Goal: Task Accomplishment & Management: Use online tool/utility

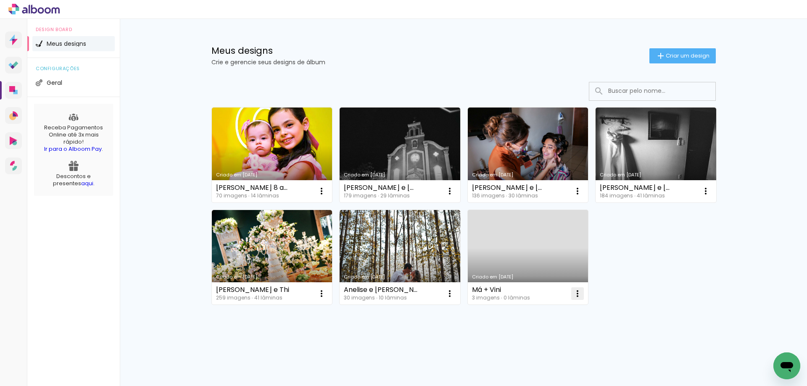
click at [574, 299] on paper-icon-button at bounding box center [577, 293] width 17 height 17
click at [521, 350] on span "Excluir" at bounding box center [530, 349] width 18 height 6
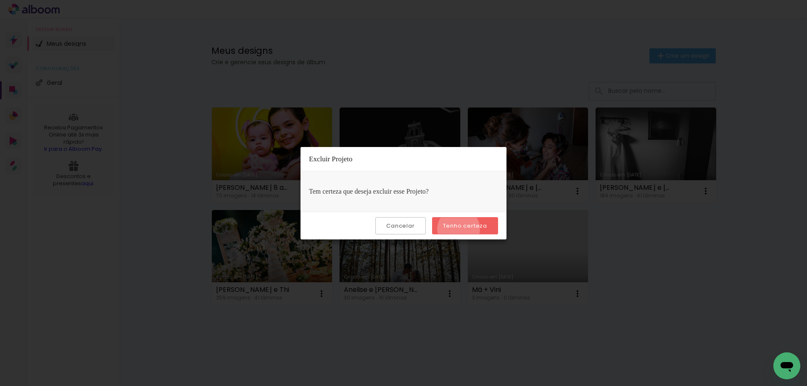
click at [0, 0] on slot "Tenho certeza" at bounding box center [0, 0] width 0 height 0
click at [547, 48] on iron-overlay-backdrop at bounding box center [403, 193] width 807 height 386
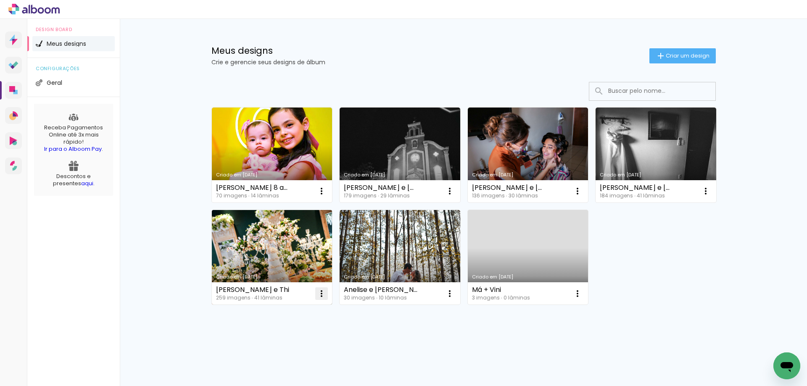
click at [322, 292] on iron-icon at bounding box center [321, 294] width 10 height 10
click at [290, 347] on paper-item "Excluir" at bounding box center [288, 349] width 83 height 17
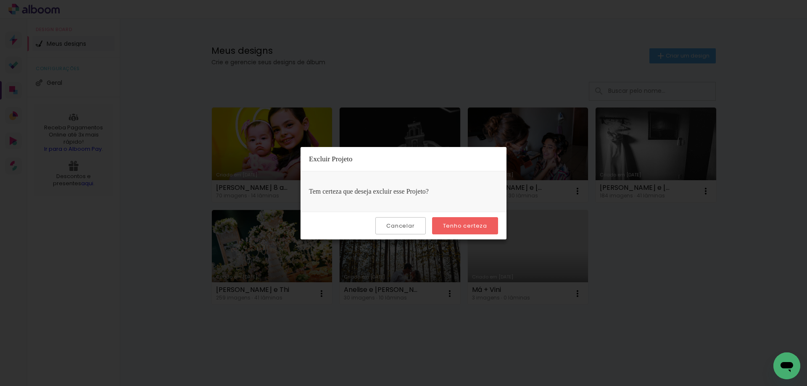
click at [0, 0] on slot "Tenho certeza" at bounding box center [0, 0] width 0 height 0
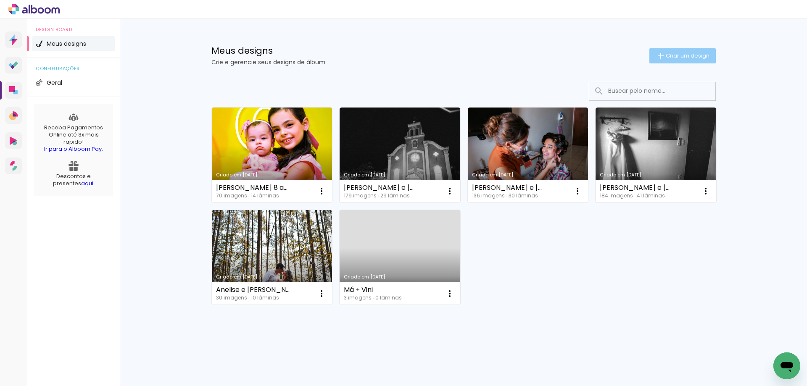
click at [680, 61] on paper-button "Criar um design" at bounding box center [682, 55] width 66 height 15
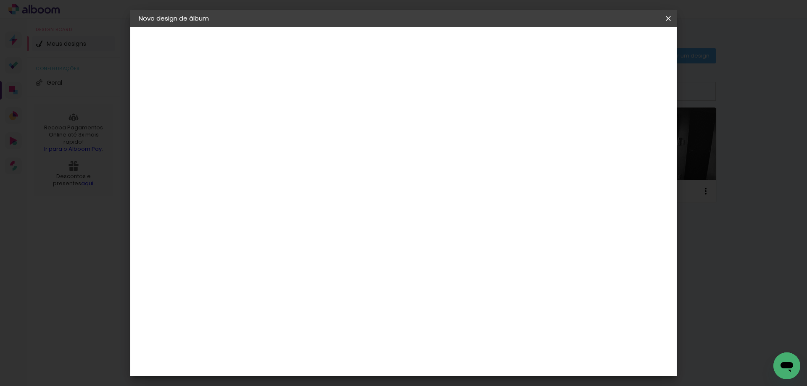
click at [300, 98] on div at bounding box center [276, 113] width 48 height 63
click at [276, 110] on input at bounding box center [276, 112] width 0 height 13
type input "Batizado [PERSON_NAME]"
type paper-input "Batizado [PERSON_NAME]"
click at [362, 50] on paper-button "Avançar" at bounding box center [341, 44] width 41 height 14
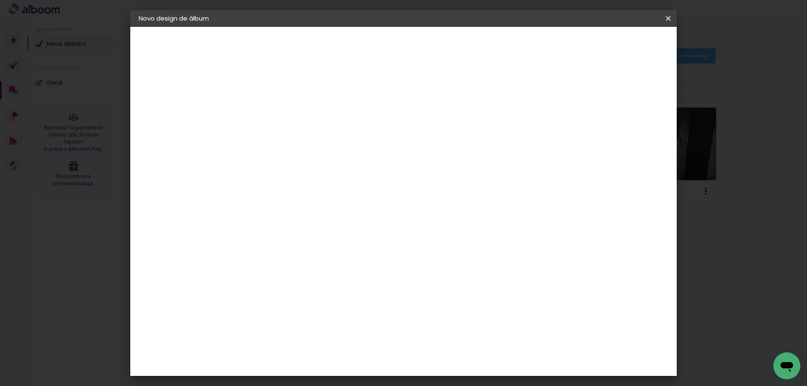
click at [0, 0] on slot "Tamanho Livre" at bounding box center [0, 0] width 0 height 0
click at [0, 0] on slot "Avançar" at bounding box center [0, 0] width 0 height 0
drag, startPoint x: 259, startPoint y: 236, endPoint x: 246, endPoint y: 237, distance: 13.1
click at [246, 237] on input "30" at bounding box center [250, 238] width 22 height 13
type input "20,5"
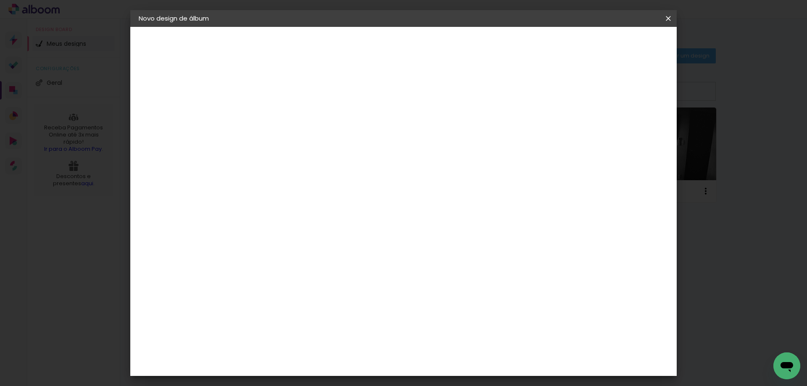
type paper-input "20,5"
click at [615, 45] on span "Iniciar design" at bounding box center [596, 45] width 38 height 6
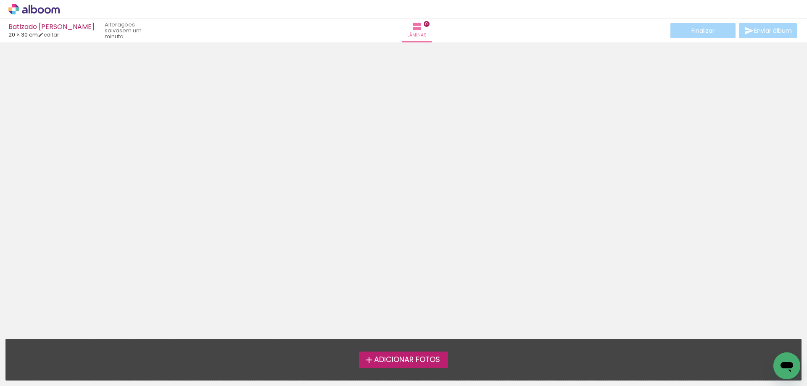
click at [422, 360] on span "Adicionar Fotos" at bounding box center [407, 360] width 66 height 8
click at [0, 0] on input "file" at bounding box center [0, 0] width 0 height 0
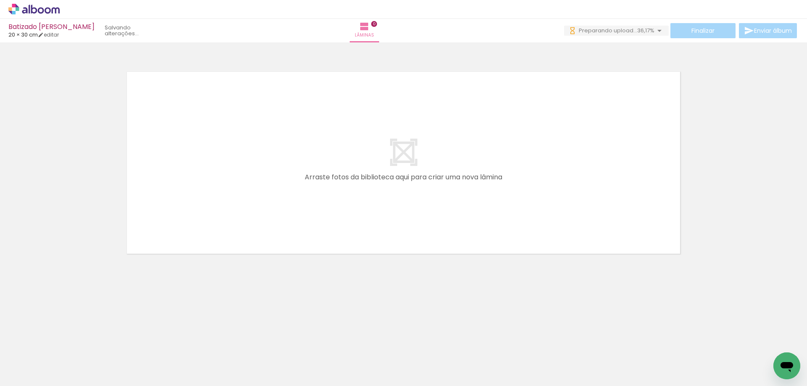
scroll to position [0, 1104]
drag, startPoint x: 442, startPoint y: 359, endPoint x: 453, endPoint y: 362, distance: 11.4
click at [451, 362] on div at bounding box center [439, 358] width 28 height 42
drag, startPoint x: 526, startPoint y: 366, endPoint x: 542, endPoint y: 210, distance: 157.1
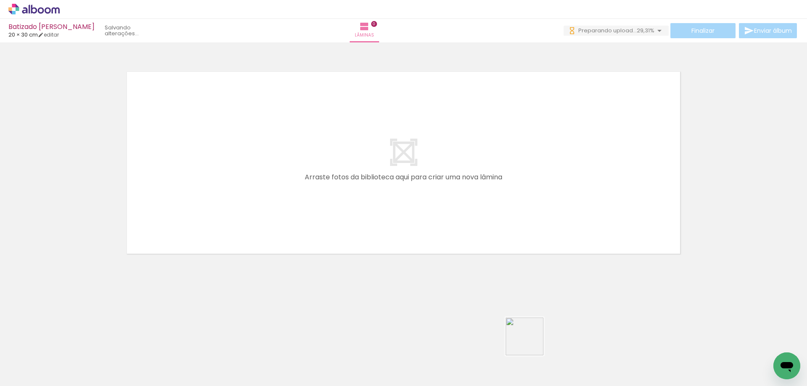
click at [542, 210] on quentale-workspace at bounding box center [403, 193] width 807 height 386
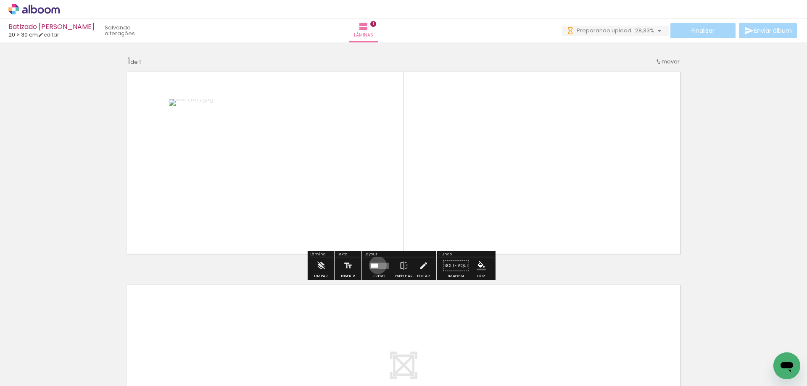
click at [376, 265] on div at bounding box center [375, 265] width 8 height 4
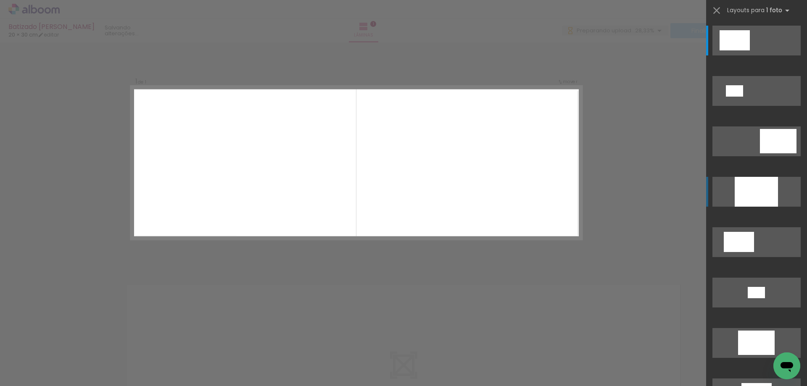
click at [753, 192] on div at bounding box center [755, 192] width 43 height 30
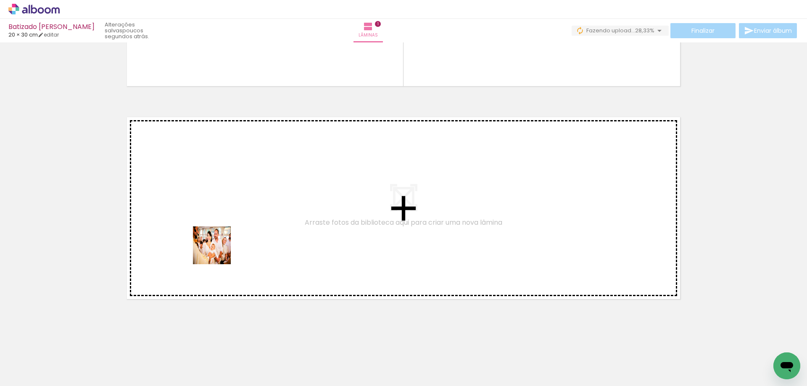
drag, startPoint x: 87, startPoint y: 359, endPoint x: 221, endPoint y: 248, distance: 173.3
click at [221, 248] on quentale-workspace at bounding box center [403, 193] width 807 height 386
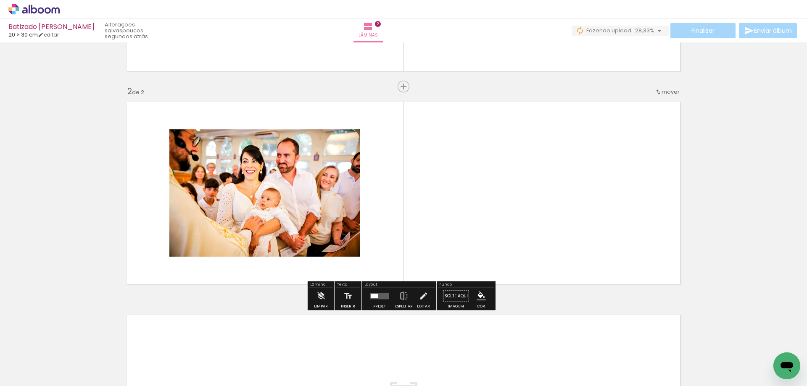
scroll to position [188, 0]
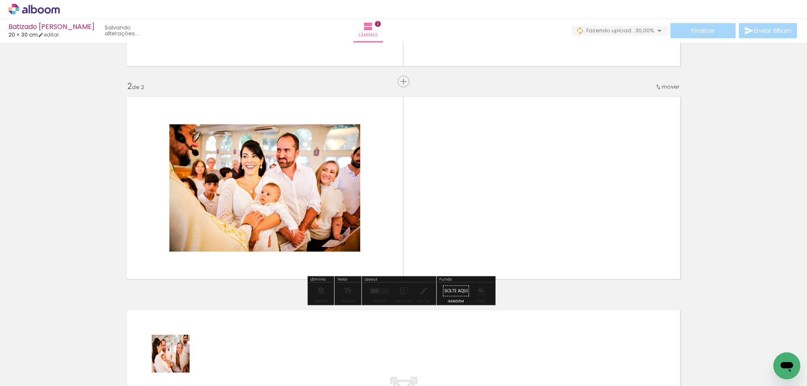
drag, startPoint x: 171, startPoint y: 364, endPoint x: 381, endPoint y: 237, distance: 245.5
click at [380, 238] on quentale-workspace at bounding box center [403, 193] width 807 height 386
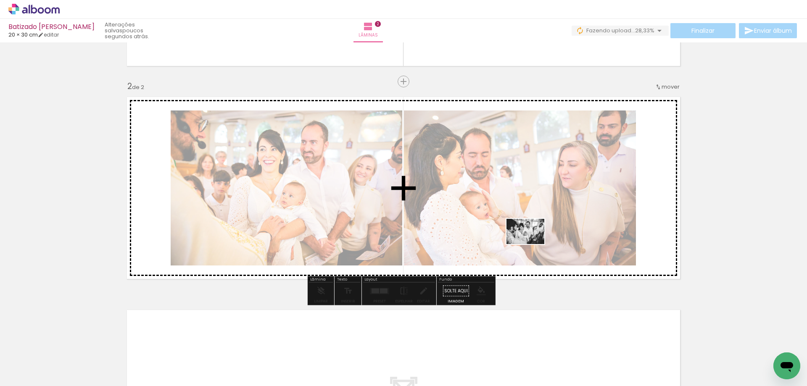
drag, startPoint x: 140, startPoint y: 355, endPoint x: 531, endPoint y: 244, distance: 407.1
click at [531, 244] on quentale-workspace at bounding box center [403, 193] width 807 height 386
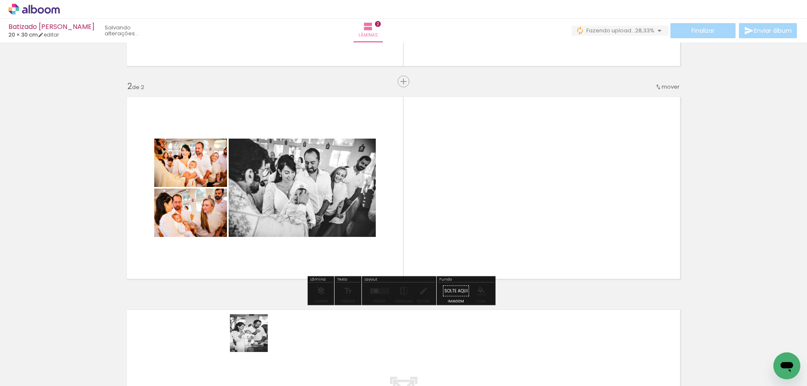
drag, startPoint x: 227, startPoint y: 362, endPoint x: 313, endPoint y: 299, distance: 106.1
click at [337, 267] on quentale-workspace at bounding box center [403, 193] width 807 height 386
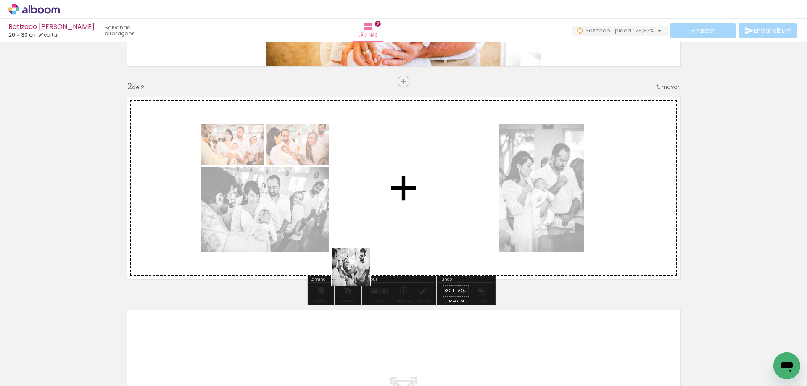
drag, startPoint x: 274, startPoint y: 362, endPoint x: 361, endPoint y: 267, distance: 129.0
click at [361, 267] on quentale-workspace at bounding box center [403, 193] width 807 height 386
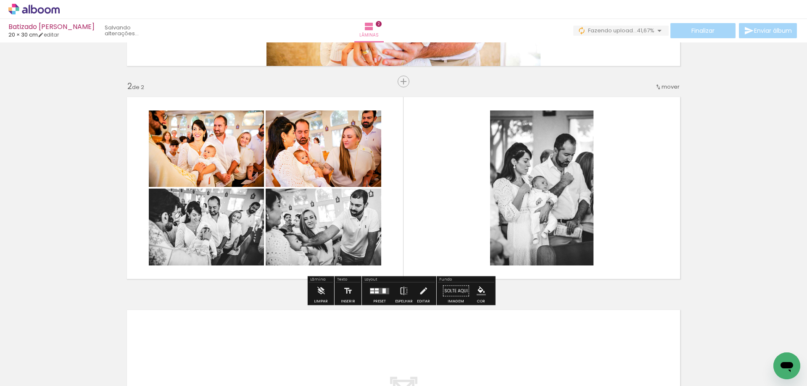
click at [378, 291] on quentale-layouter at bounding box center [379, 291] width 19 height 6
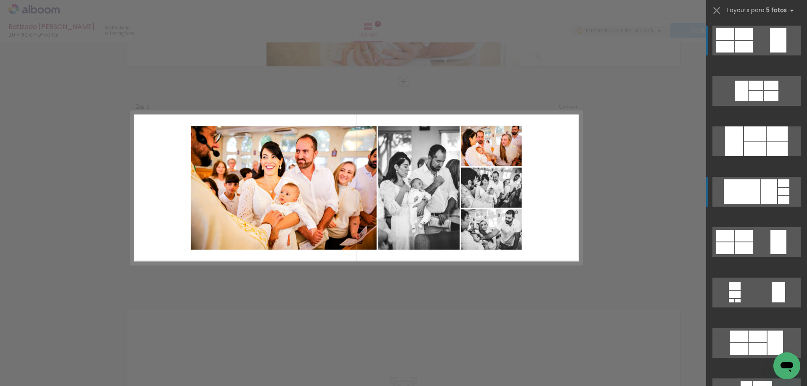
click at [768, 197] on div at bounding box center [769, 191] width 16 height 24
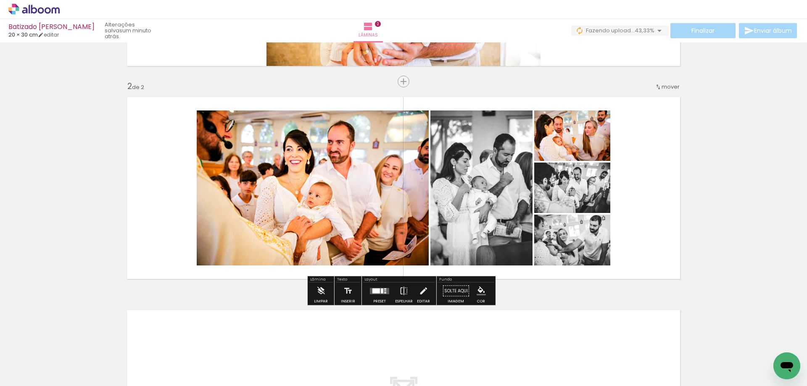
click at [375, 292] on div at bounding box center [376, 290] width 8 height 5
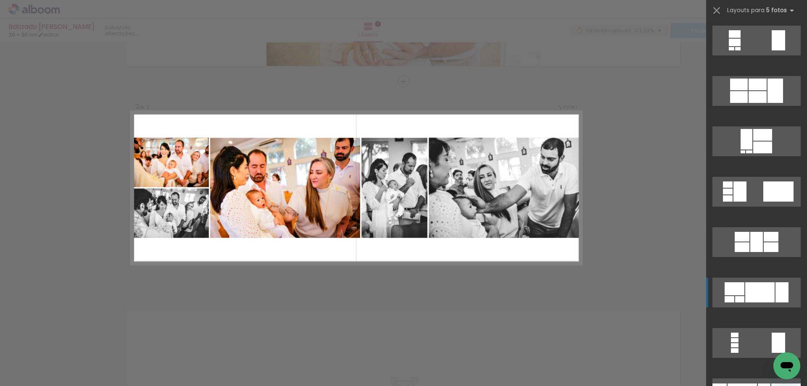
scroll to position [336, 0]
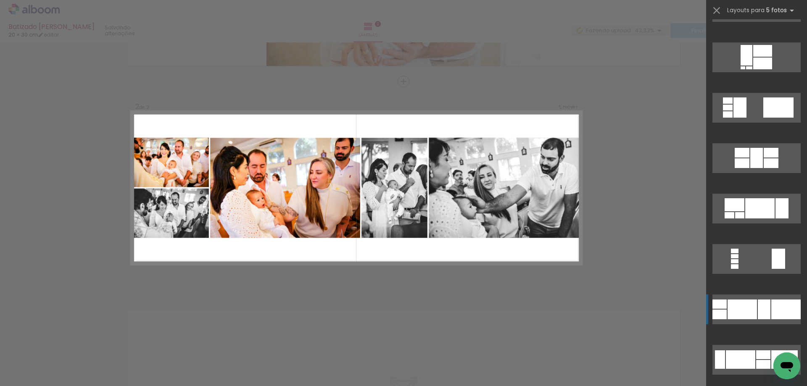
click at [761, 305] on div at bounding box center [763, 310] width 13 height 20
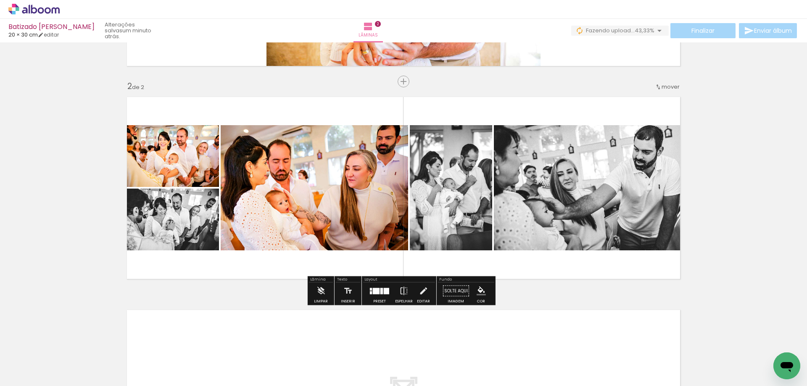
drag, startPoint x: 181, startPoint y: 218, endPoint x: 320, endPoint y: 200, distance: 140.6
click at [0, 0] on slot at bounding box center [0, 0] width 0 height 0
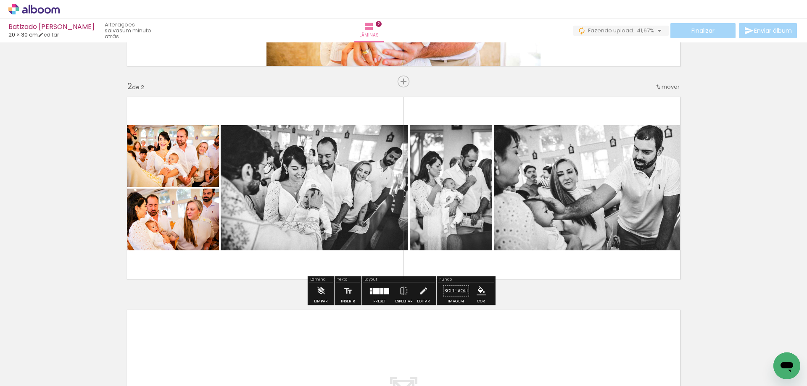
click at [378, 297] on div at bounding box center [379, 291] width 23 height 17
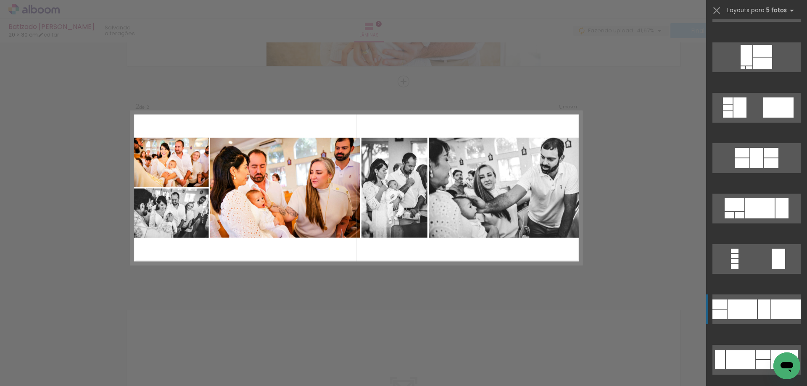
scroll to position [605, 0]
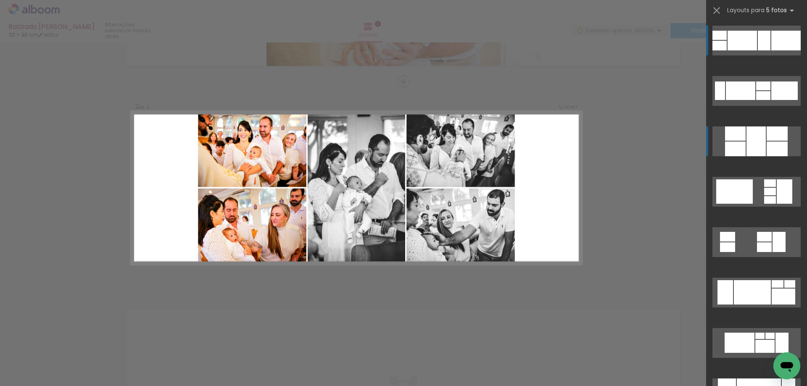
click at [759, 142] on div at bounding box center [755, 141] width 19 height 30
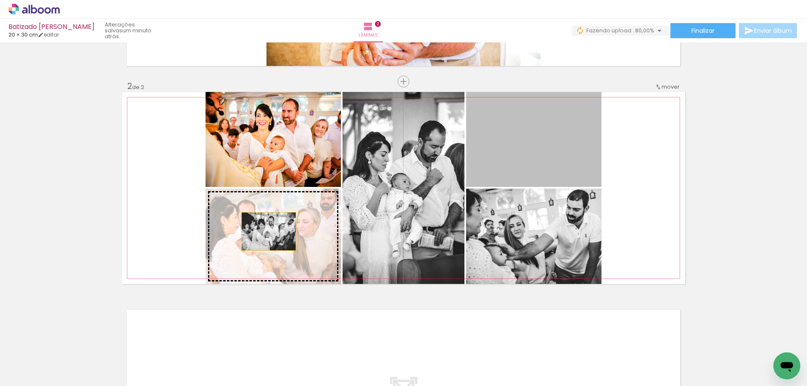
drag, startPoint x: 541, startPoint y: 166, endPoint x: 257, endPoint y: 237, distance: 292.2
click at [0, 0] on slot at bounding box center [0, 0] width 0 height 0
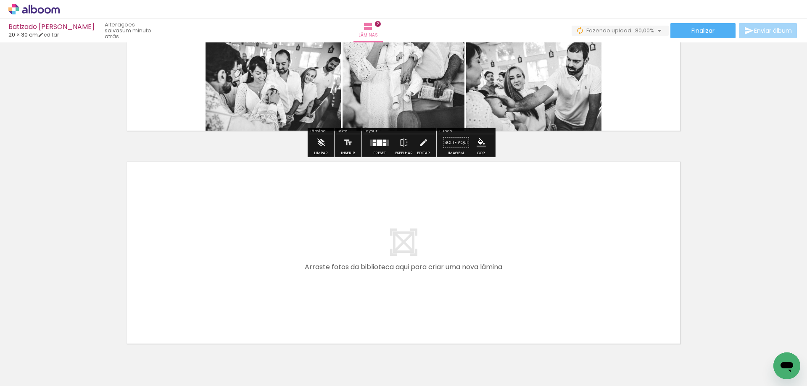
scroll to position [381, 0]
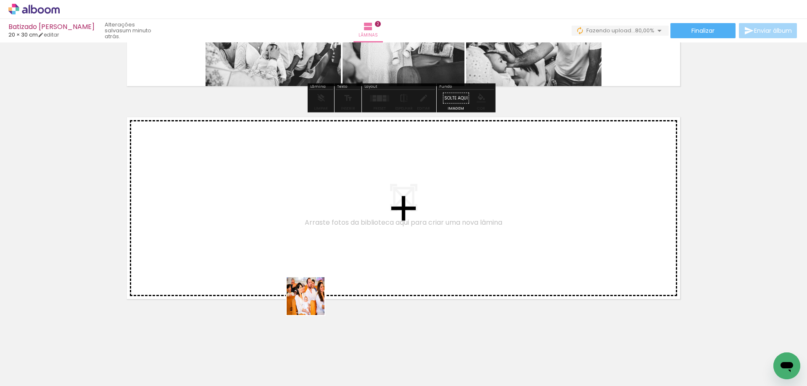
drag, startPoint x: 320, startPoint y: 356, endPoint x: 301, endPoint y: 281, distance: 77.5
click at [301, 281] on quentale-workspace at bounding box center [403, 193] width 807 height 386
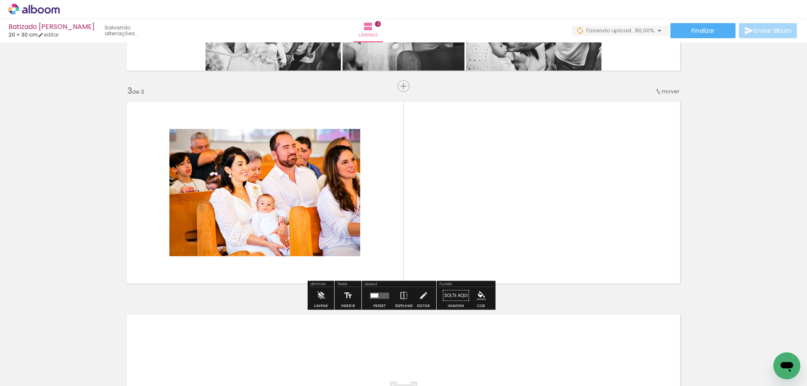
scroll to position [401, 0]
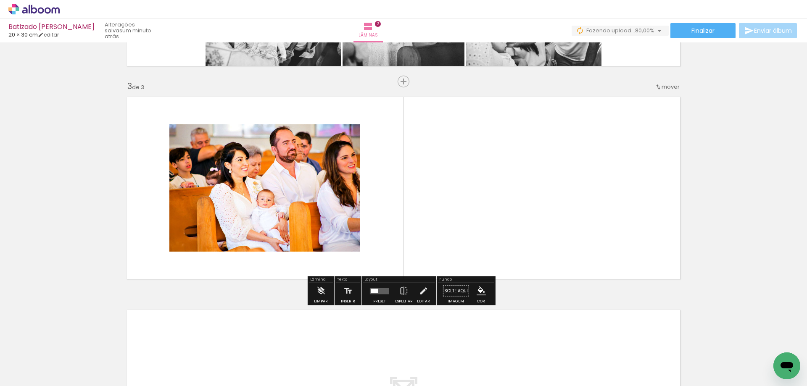
drag, startPoint x: 377, startPoint y: 354, endPoint x: 412, endPoint y: 189, distance: 168.3
click at [412, 189] on quentale-workspace at bounding box center [403, 193] width 807 height 386
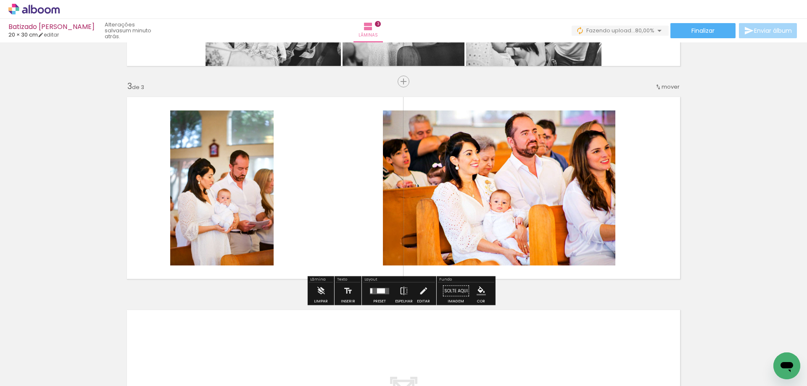
drag, startPoint x: 405, startPoint y: 261, endPoint x: 404, endPoint y: 243, distance: 18.5
click at [404, 243] on quentale-workspace at bounding box center [403, 193] width 807 height 386
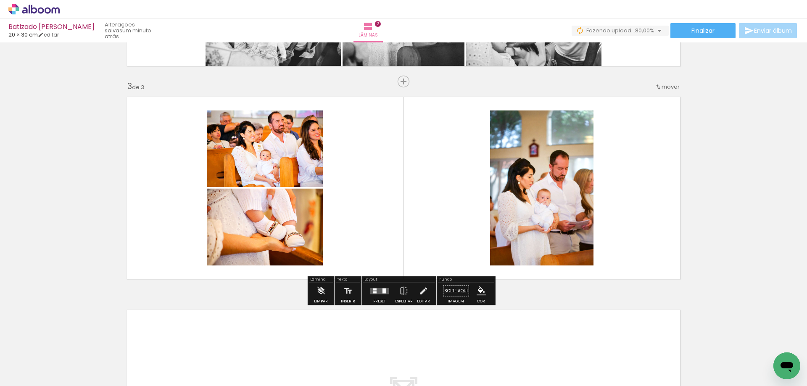
drag, startPoint x: 499, startPoint y: 270, endPoint x: 499, endPoint y: 256, distance: 13.9
click at [499, 254] on quentale-workspace at bounding box center [403, 193] width 807 height 386
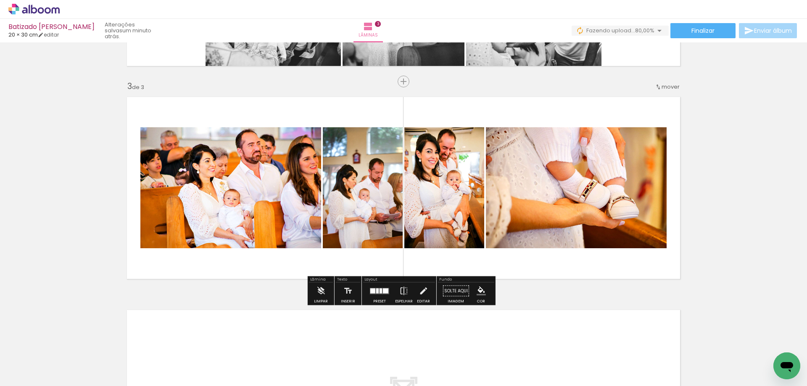
drag, startPoint x: 563, startPoint y: 359, endPoint x: 561, endPoint y: 254, distance: 105.1
click at [561, 250] on quentale-workspace at bounding box center [403, 193] width 807 height 386
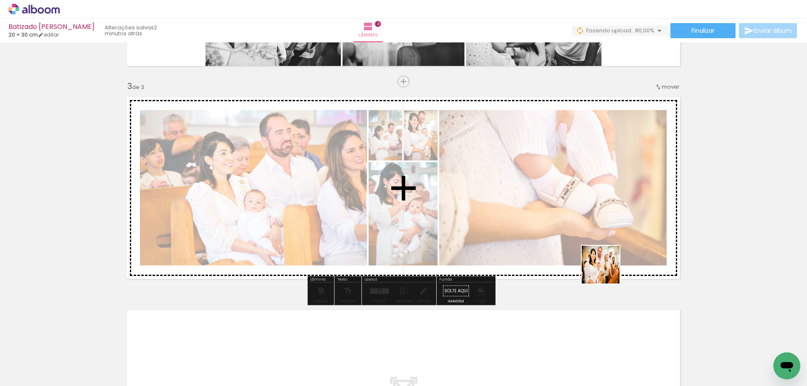
drag, startPoint x: 603, startPoint y: 354, endPoint x: 610, endPoint y: 245, distance: 109.0
click at [607, 252] on quentale-workspace at bounding box center [403, 193] width 807 height 386
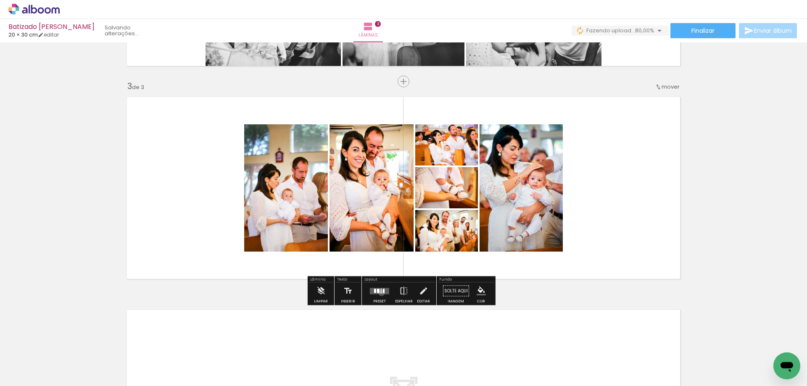
click at [379, 293] on quentale-layouter at bounding box center [379, 291] width 19 height 6
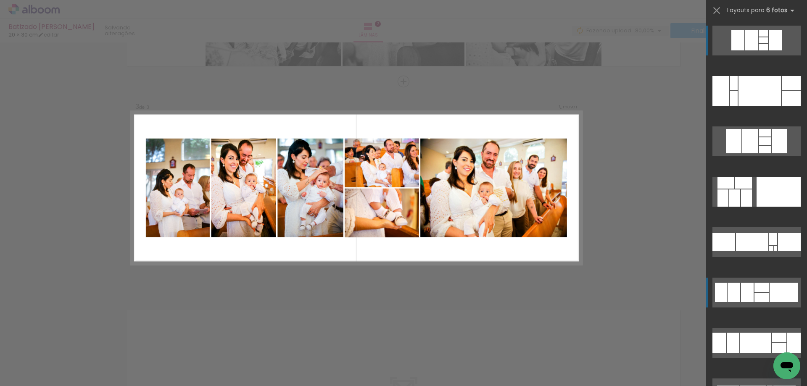
click at [745, 294] on div at bounding box center [747, 292] width 13 height 19
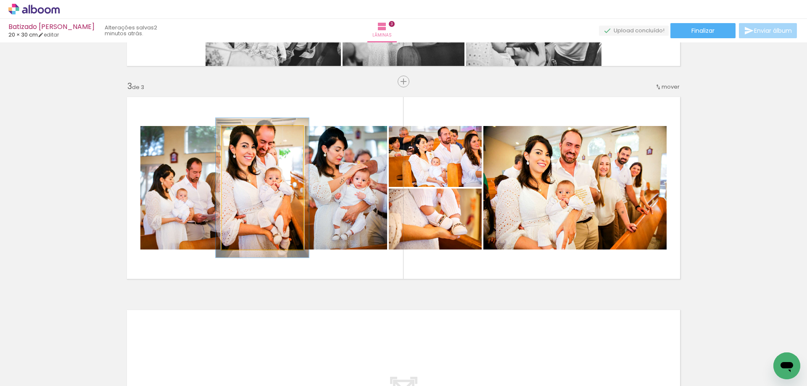
click at [243, 136] on div at bounding box center [246, 135] width 8 height 8
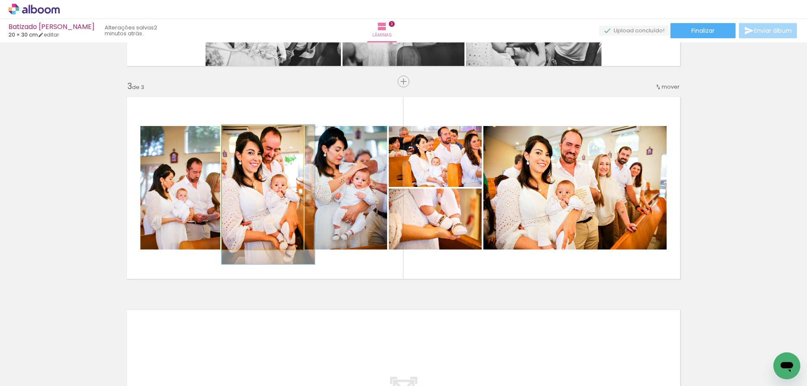
drag, startPoint x: 268, startPoint y: 165, endPoint x: 273, endPoint y: 168, distance: 5.7
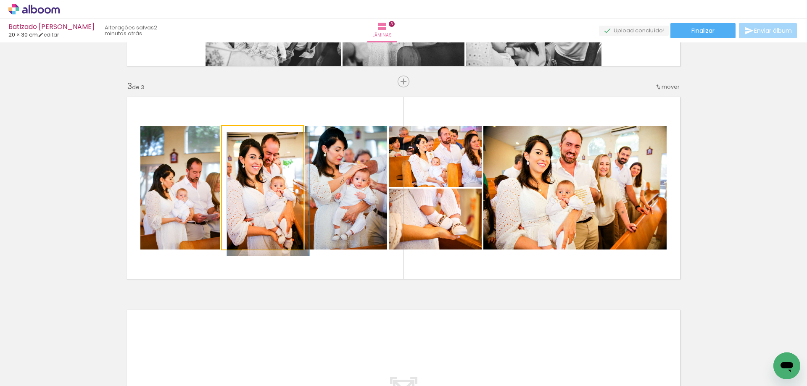
drag, startPoint x: 249, startPoint y: 137, endPoint x: 234, endPoint y: 136, distance: 14.3
type paper-slider "100"
click at [236, 136] on div at bounding box center [241, 134] width 13 height 13
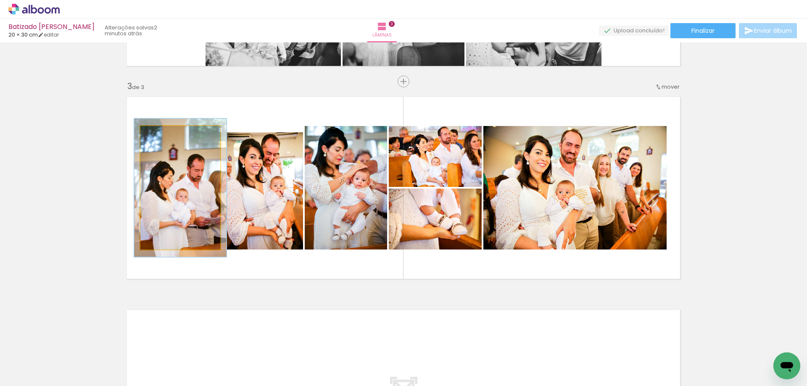
type paper-slider "112"
click at [165, 135] on div at bounding box center [163, 134] width 13 height 13
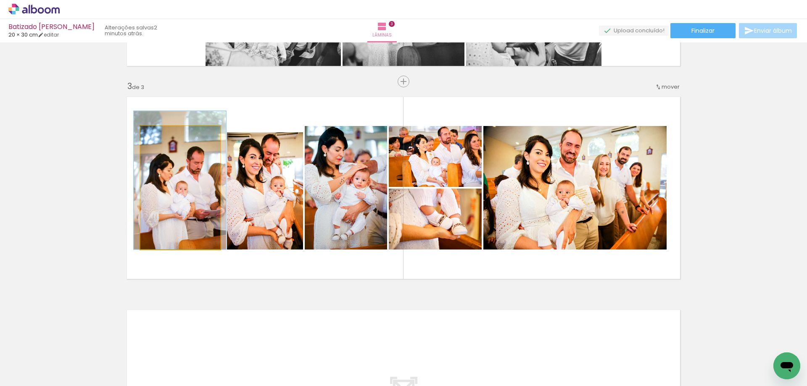
drag, startPoint x: 177, startPoint y: 165, endPoint x: 176, endPoint y: 153, distance: 11.8
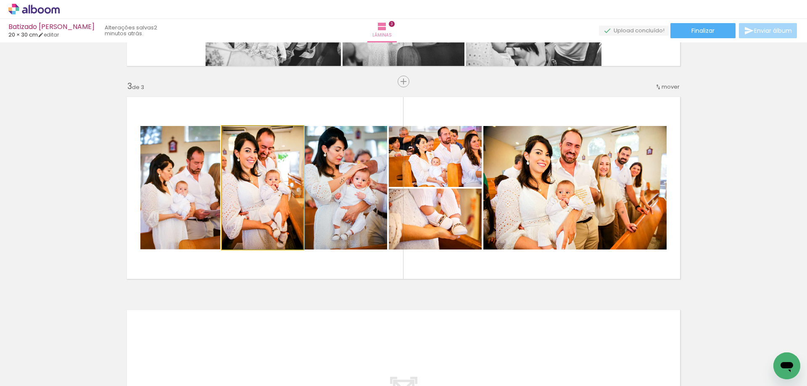
drag, startPoint x: 252, startPoint y: 156, endPoint x: 249, endPoint y: 150, distance: 7.0
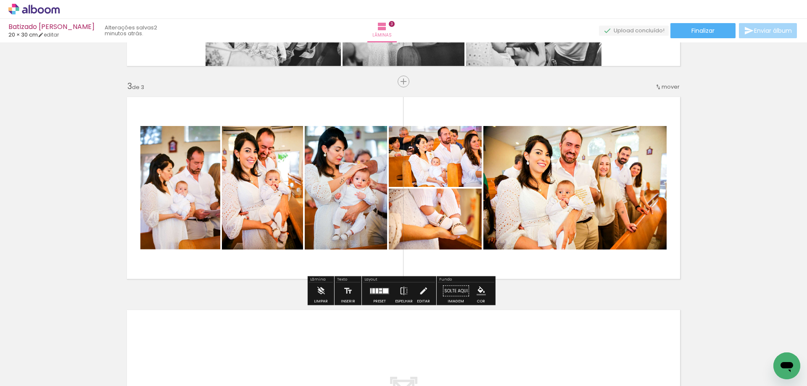
click at [709, 131] on div "Inserir lâmina 1 de 3 Inserir lâmina 2 de 3 Inserir lâmina 3 de 3" at bounding box center [403, 71] width 807 height 852
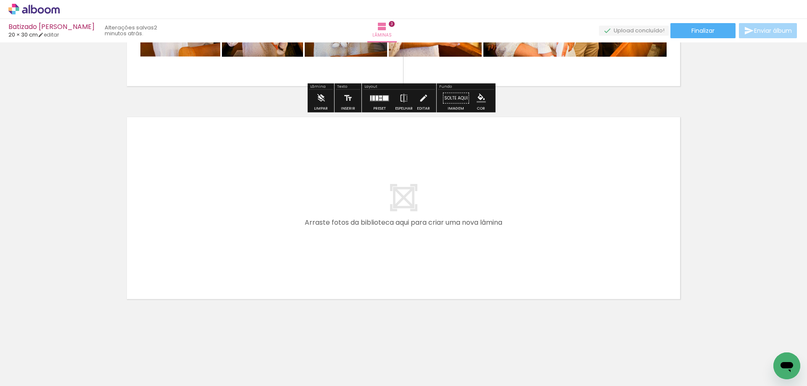
drag, startPoint x: 466, startPoint y: 358, endPoint x: 339, endPoint y: 254, distance: 164.5
click at [339, 254] on quentale-workspace at bounding box center [403, 193] width 807 height 386
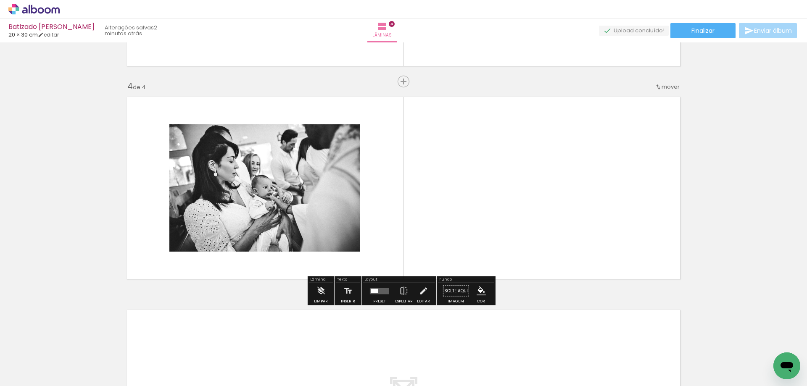
scroll to position [614, 0]
drag, startPoint x: 636, startPoint y: 341, endPoint x: 489, endPoint y: 230, distance: 184.1
click at [489, 230] on quentale-workspace at bounding box center [403, 193] width 807 height 386
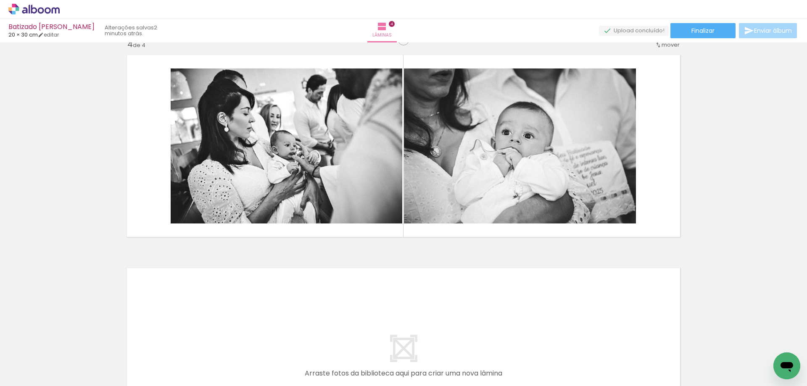
scroll to position [0, 414]
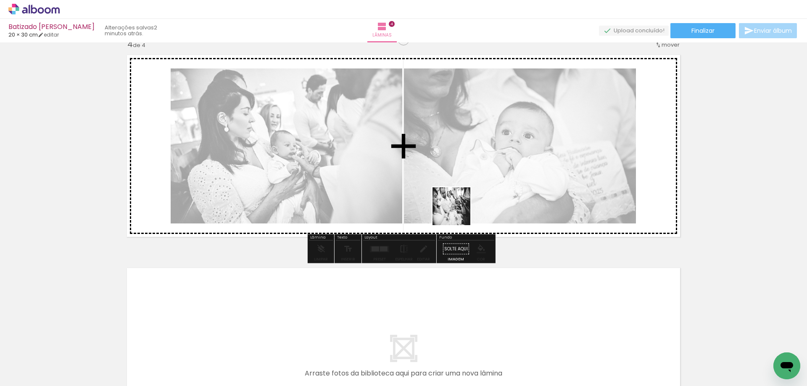
drag, startPoint x: 476, startPoint y: 362, endPoint x: 447, endPoint y: 147, distance: 216.7
click at [447, 147] on quentale-workspace at bounding box center [403, 193] width 807 height 386
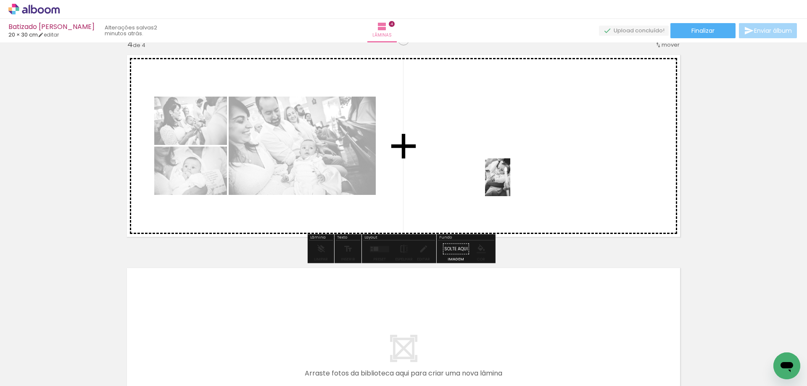
drag, startPoint x: 654, startPoint y: 355, endPoint x: 494, endPoint y: 165, distance: 248.7
click at [495, 165] on quentale-workspace at bounding box center [403, 193] width 807 height 386
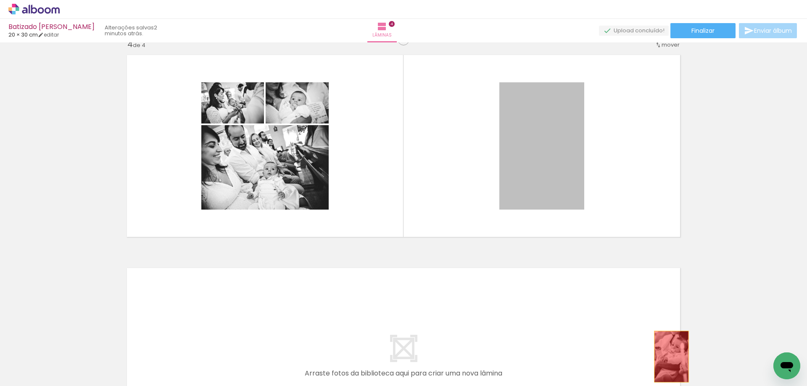
drag, startPoint x: 557, startPoint y: 161, endPoint x: 668, endPoint y: 357, distance: 224.8
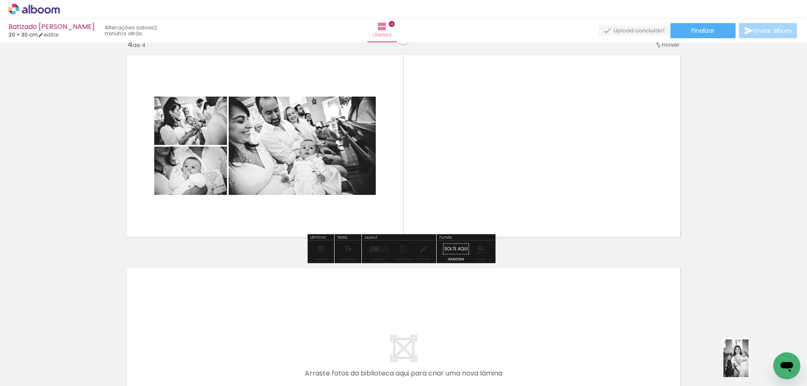
click at [748, 365] on div at bounding box center [752, 358] width 28 height 42
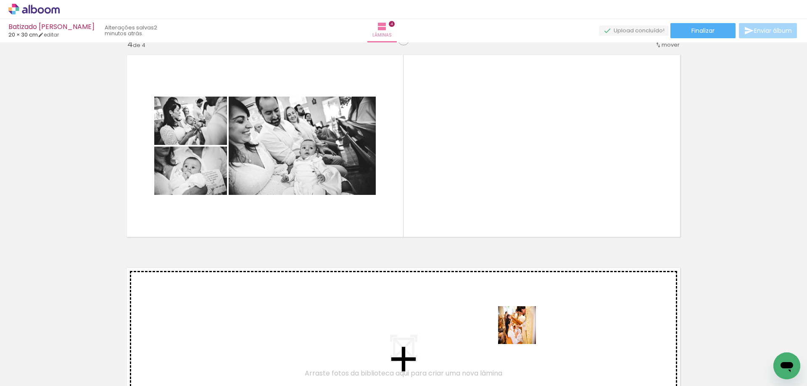
drag, startPoint x: 523, startPoint y: 368, endPoint x: 491, endPoint y: 184, distance: 186.4
click at [491, 185] on quentale-workspace at bounding box center [403, 193] width 807 height 386
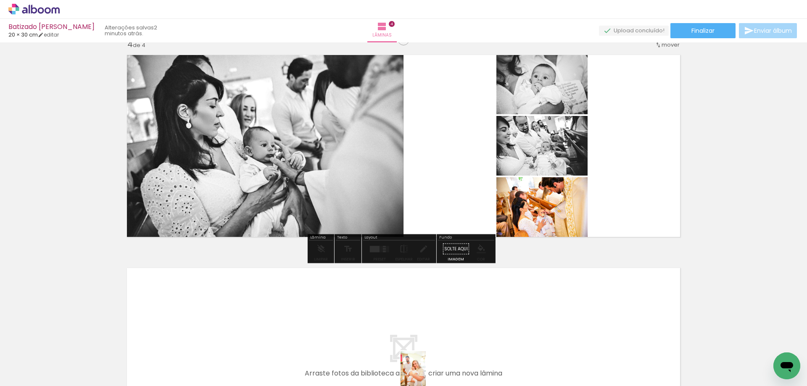
drag, startPoint x: 426, startPoint y: 366, endPoint x: 426, endPoint y: 376, distance: 10.5
click at [426, 376] on div at bounding box center [423, 358] width 28 height 42
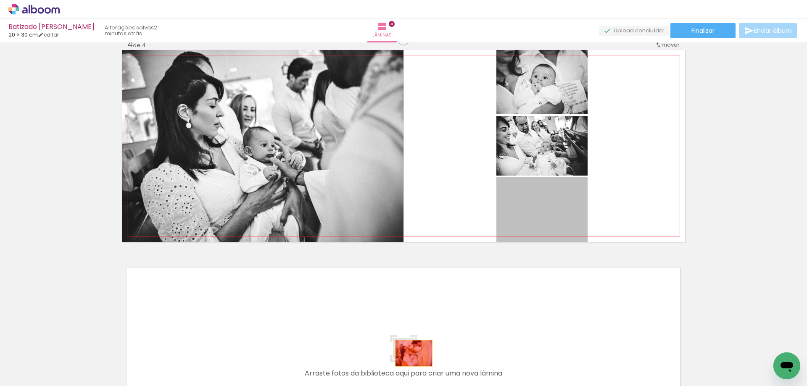
drag, startPoint x: 563, startPoint y: 217, endPoint x: 410, endPoint y: 357, distance: 207.9
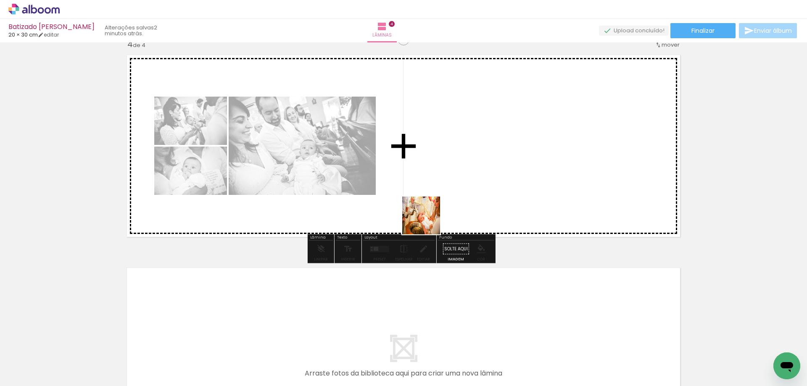
drag, startPoint x: 292, startPoint y: 363, endPoint x: 447, endPoint y: 204, distance: 222.5
click at [447, 202] on quentale-workspace at bounding box center [403, 193] width 807 height 386
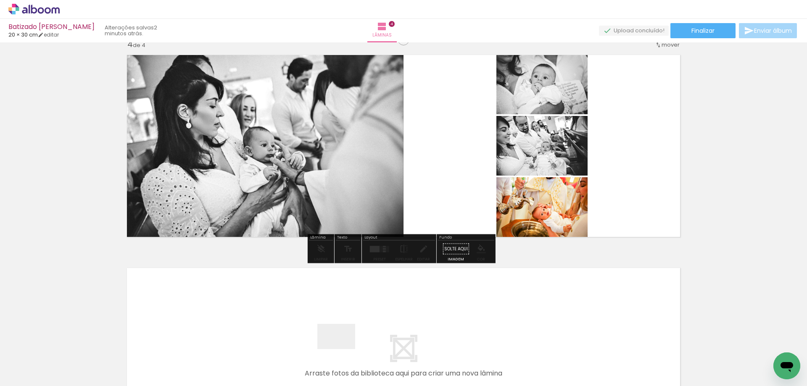
drag, startPoint x: 342, startPoint y: 349, endPoint x: 486, endPoint y: 173, distance: 227.5
click at [494, 166] on quentale-workspace at bounding box center [403, 193] width 807 height 386
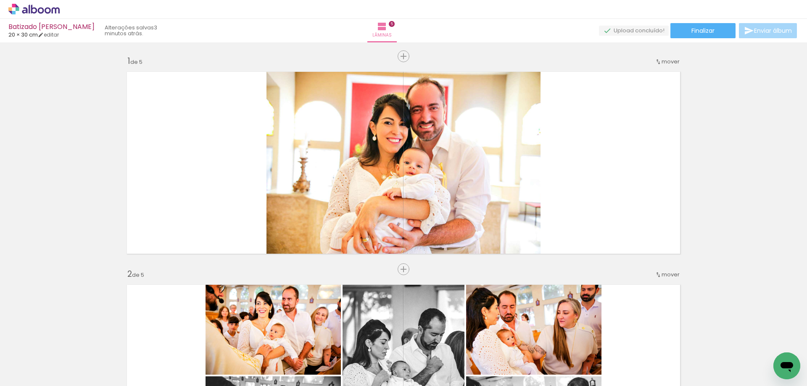
scroll to position [0, 494]
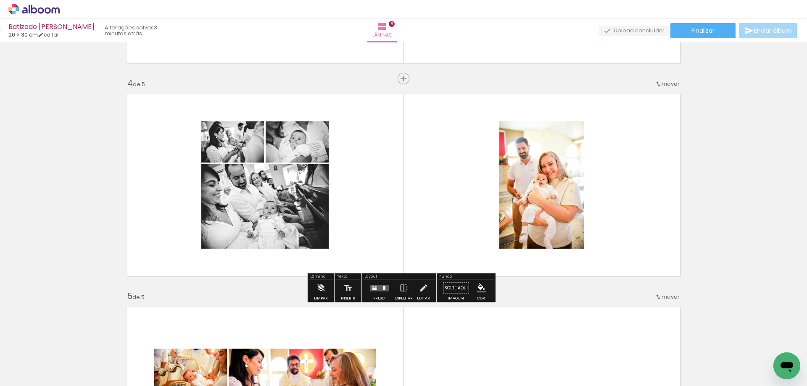
click at [376, 288] on quentale-layouter at bounding box center [379, 288] width 19 height 6
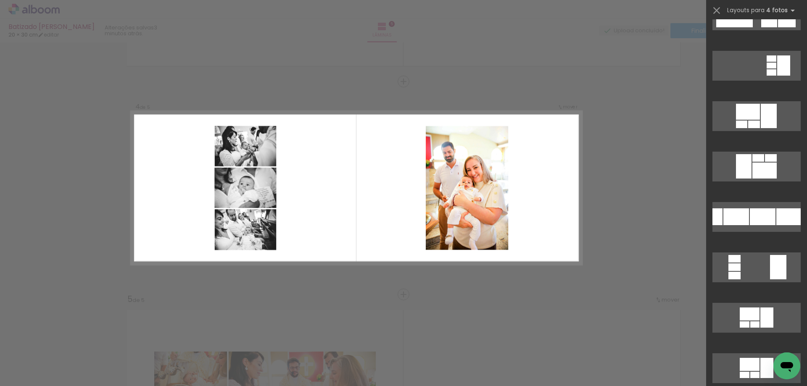
scroll to position [0, 0]
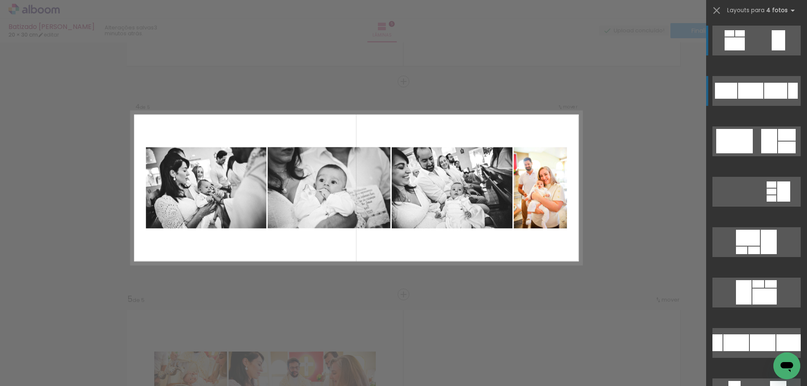
click at [771, 90] on div at bounding box center [775, 91] width 23 height 16
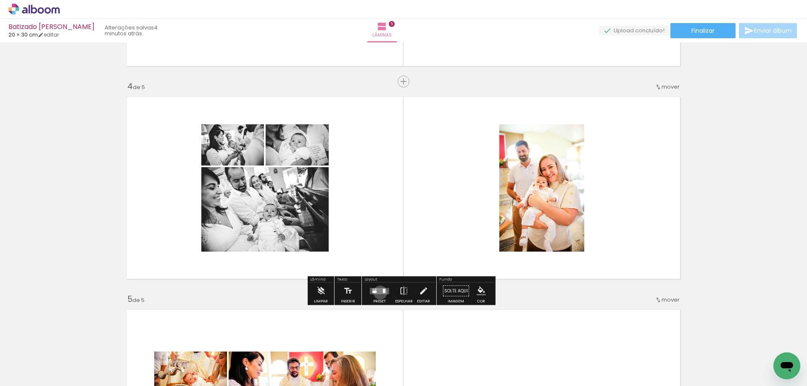
click at [378, 292] on quentale-layouter at bounding box center [379, 291] width 19 height 6
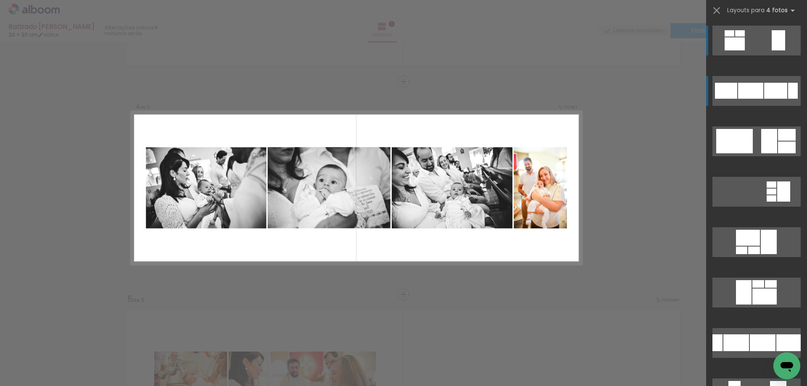
click at [764, 87] on div at bounding box center [775, 91] width 23 height 16
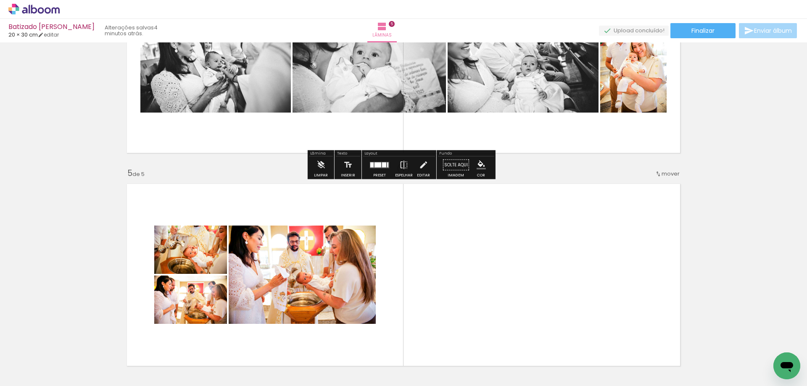
scroll to position [824, 0]
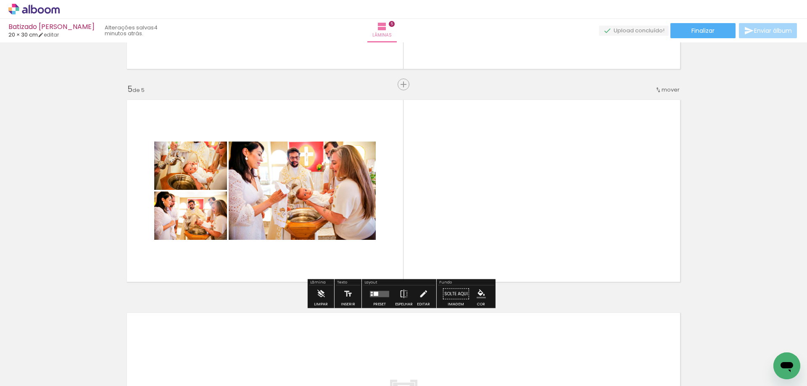
click at [378, 297] on div at bounding box center [379, 294] width 23 height 17
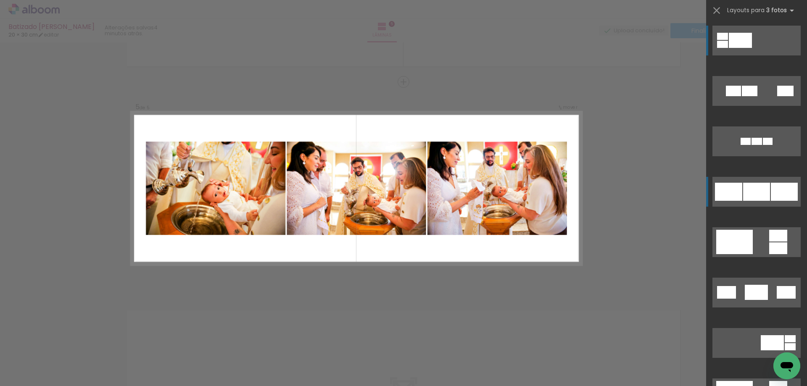
scroll to position [827, 0]
click at [743, 192] on div at bounding box center [756, 192] width 27 height 18
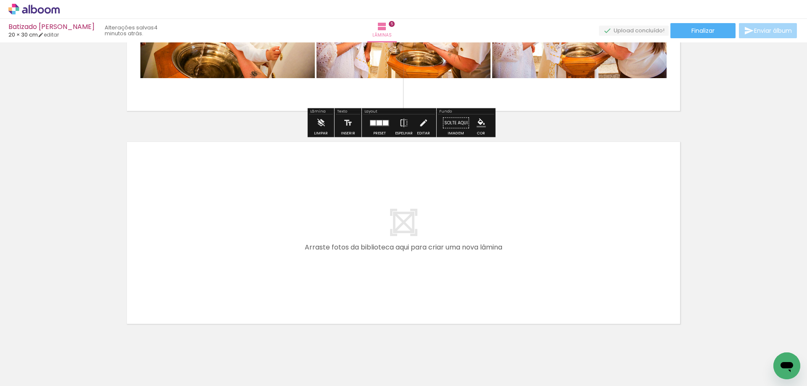
scroll to position [1020, 0]
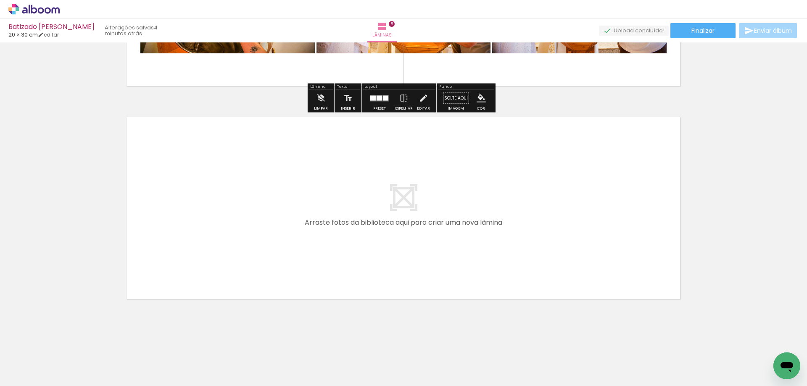
drag, startPoint x: 436, startPoint y: 363, endPoint x: 360, endPoint y: 277, distance: 114.9
click at [360, 277] on quentale-workspace at bounding box center [403, 193] width 807 height 386
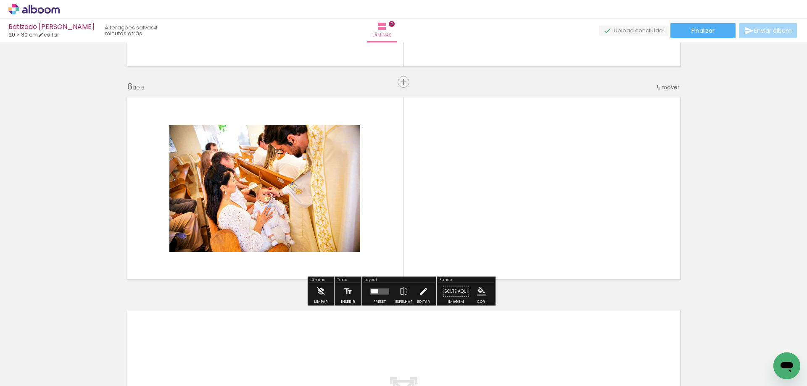
scroll to position [1040, 0]
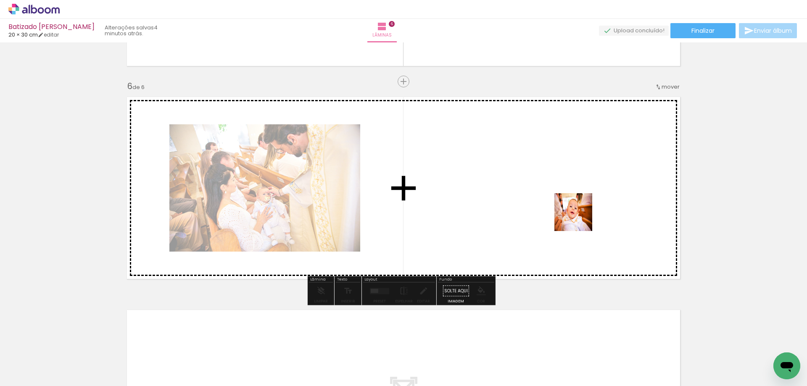
drag, startPoint x: 493, startPoint y: 360, endPoint x: 580, endPoint y: 217, distance: 167.0
click at [580, 217] on quentale-workspace at bounding box center [403, 193] width 807 height 386
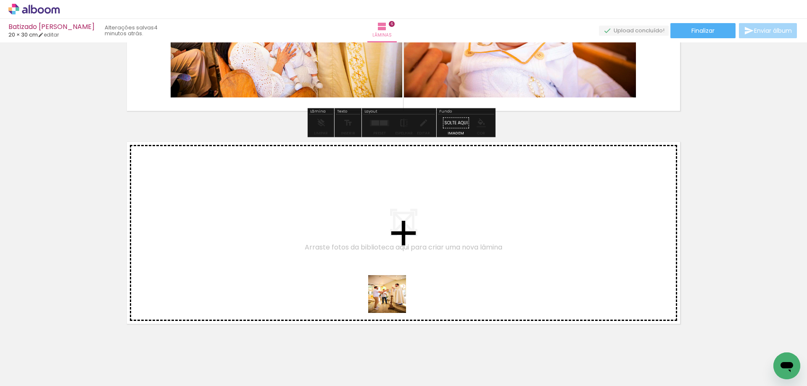
drag, startPoint x: 531, startPoint y: 368, endPoint x: 352, endPoint y: 291, distance: 193.8
click at [352, 291] on quentale-workspace at bounding box center [403, 193] width 807 height 386
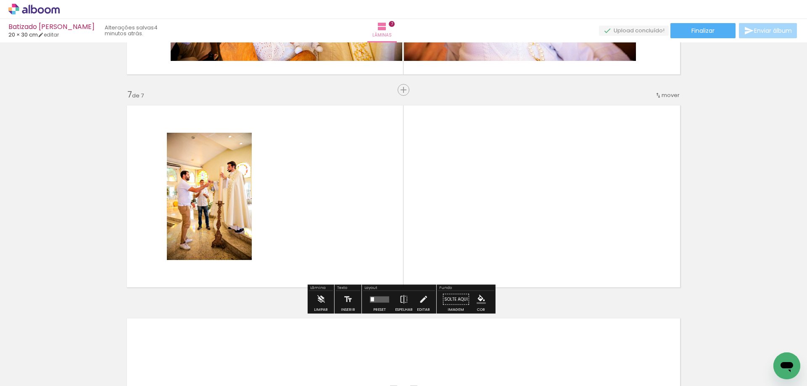
scroll to position [1253, 0]
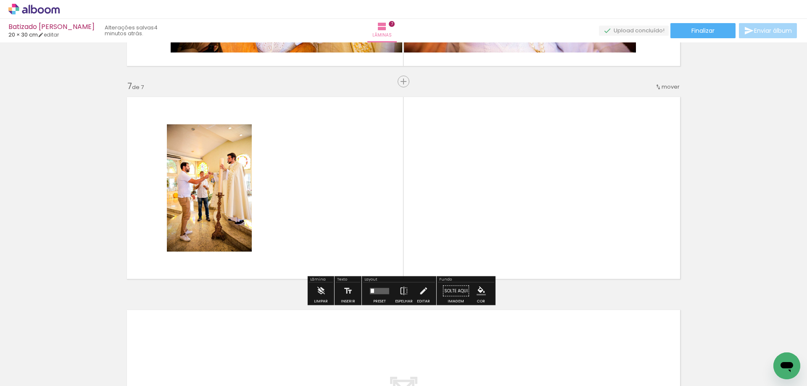
drag, startPoint x: 564, startPoint y: 352, endPoint x: 510, endPoint y: 260, distance: 106.7
click at [507, 254] on quentale-workspace at bounding box center [403, 193] width 807 height 386
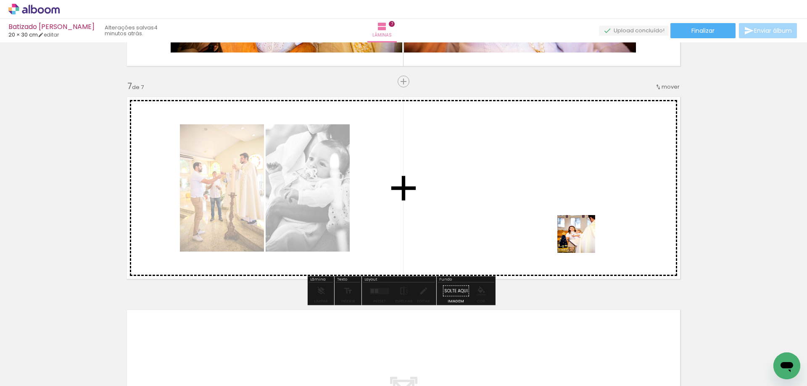
drag, startPoint x: 622, startPoint y: 313, endPoint x: 579, endPoint y: 234, distance: 89.7
click at [579, 234] on quentale-workspace at bounding box center [403, 193] width 807 height 386
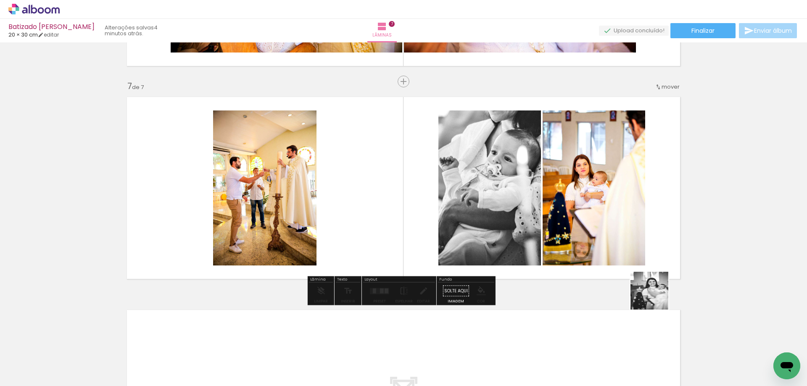
drag, startPoint x: 684, startPoint y: 352, endPoint x: 597, endPoint y: 206, distance: 170.0
click at [597, 207] on quentale-workspace at bounding box center [403, 193] width 807 height 386
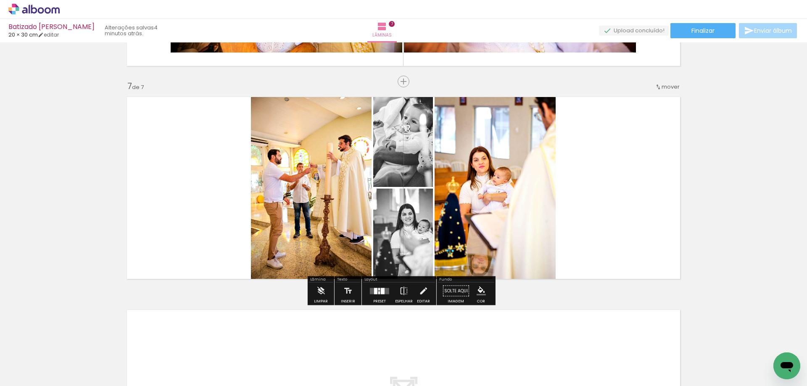
drag, startPoint x: 727, startPoint y: 357, endPoint x: 589, endPoint y: 213, distance: 199.7
click at [595, 224] on quentale-workspace at bounding box center [403, 193] width 807 height 386
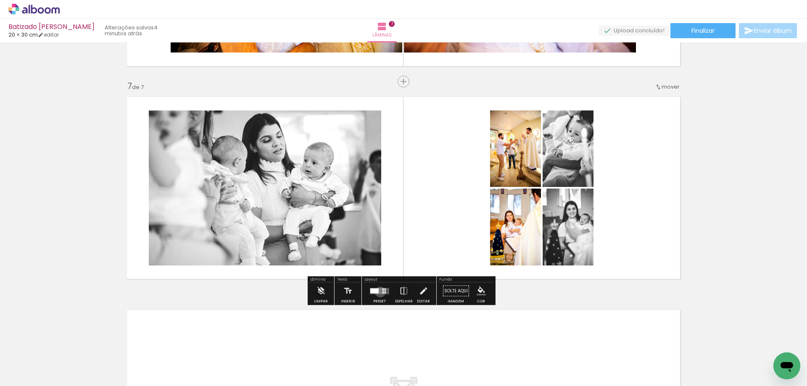
click at [378, 292] on quentale-layouter at bounding box center [379, 291] width 19 height 6
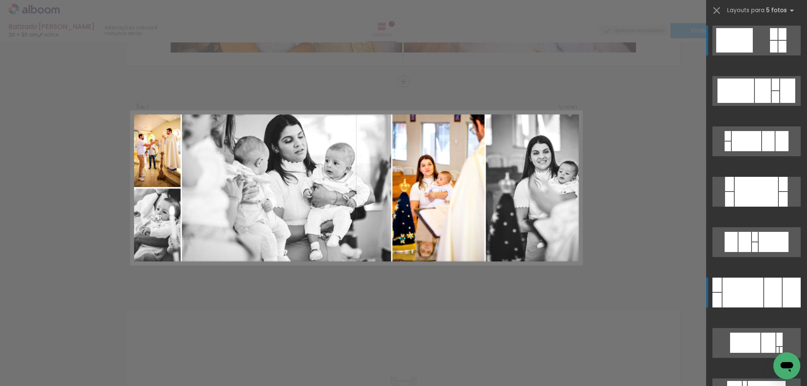
click at [749, 288] on div at bounding box center [742, 293] width 41 height 30
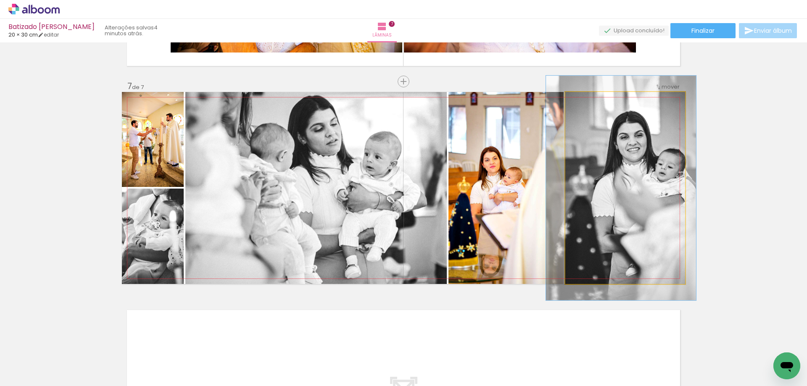
drag, startPoint x: 582, startPoint y: 101, endPoint x: 587, endPoint y: 101, distance: 5.0
type paper-slider "117"
click at [587, 101] on div at bounding box center [590, 101] width 8 height 8
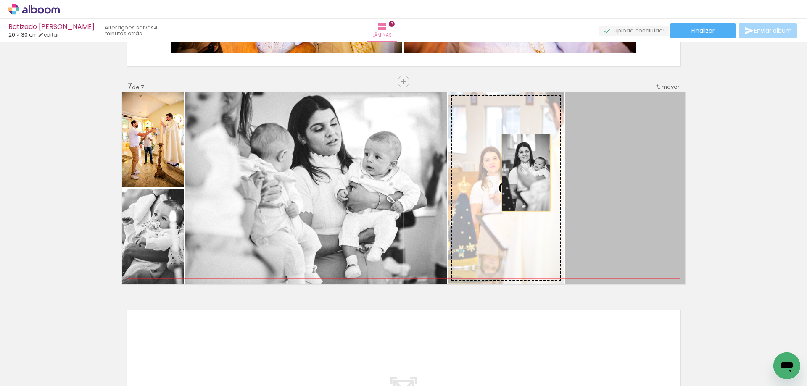
drag, startPoint x: 636, startPoint y: 175, endPoint x: 526, endPoint y: 172, distance: 110.5
click at [0, 0] on slot at bounding box center [0, 0] width 0 height 0
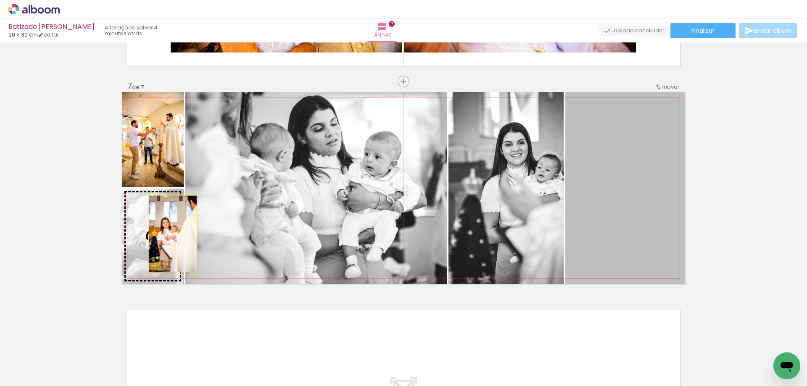
drag, startPoint x: 611, startPoint y: 218, endPoint x: 170, endPoint y: 234, distance: 441.4
click at [0, 0] on slot at bounding box center [0, 0] width 0 height 0
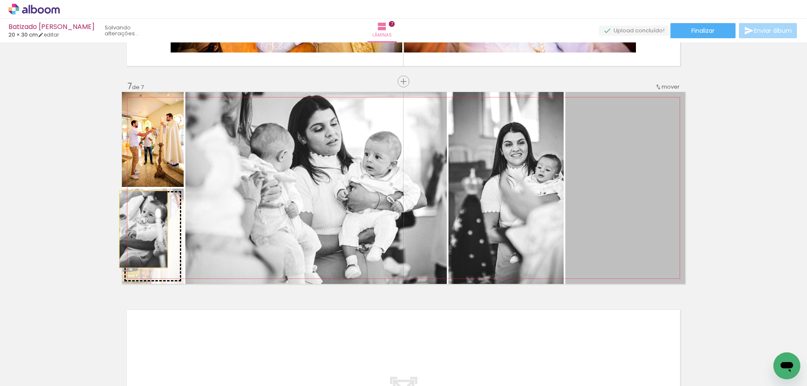
drag, startPoint x: 633, startPoint y: 197, endPoint x: 140, endPoint y: 229, distance: 493.4
click at [0, 0] on slot at bounding box center [0, 0] width 0 height 0
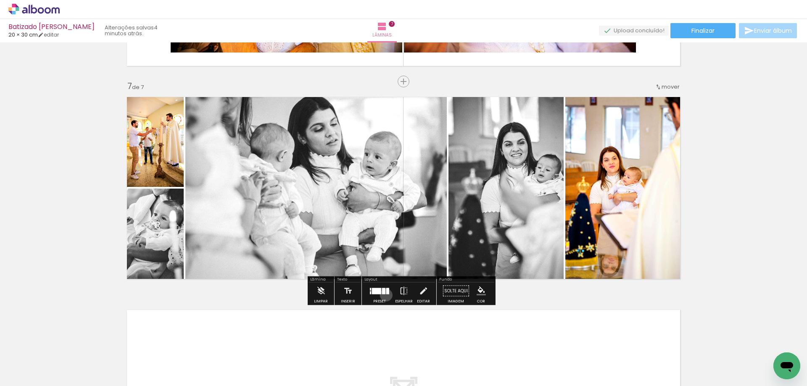
click at [384, 295] on div at bounding box center [379, 291] width 23 height 17
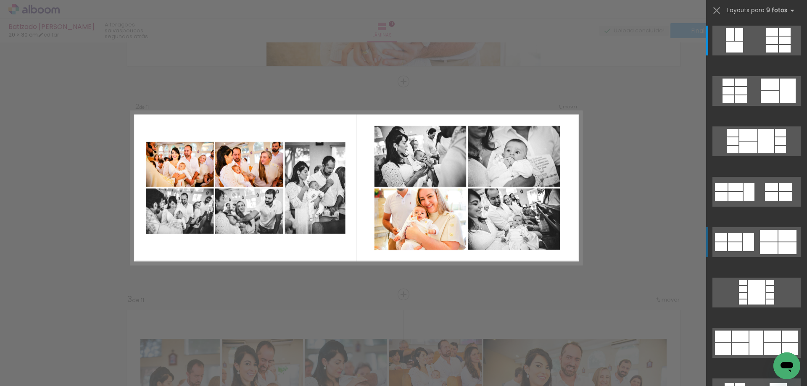
scroll to position [0, 2088]
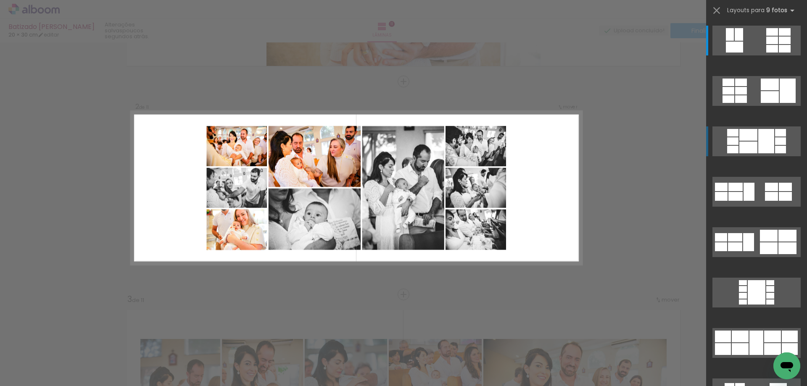
click at [758, 136] on div at bounding box center [766, 141] width 16 height 24
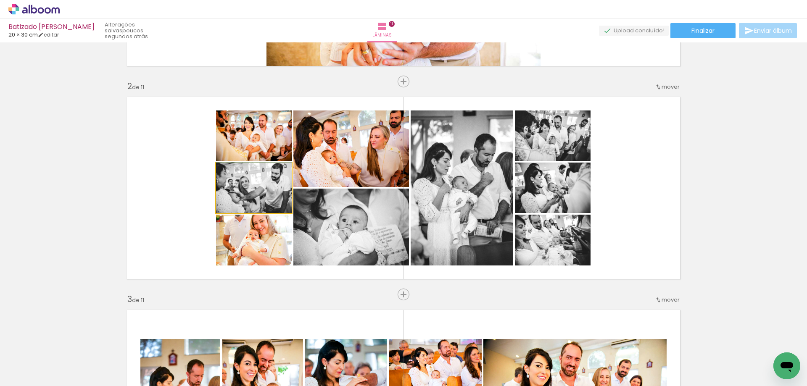
drag, startPoint x: 263, startPoint y: 197, endPoint x: 367, endPoint y: 150, distance: 114.4
click at [0, 0] on slot at bounding box center [0, 0] width 0 height 0
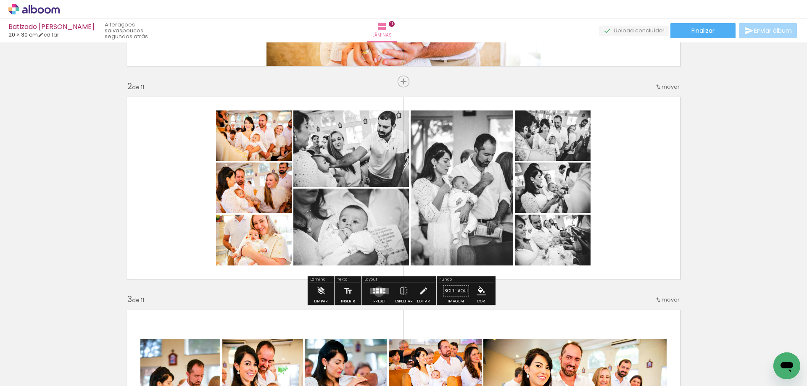
click at [377, 292] on div at bounding box center [377, 292] width 3 height 2
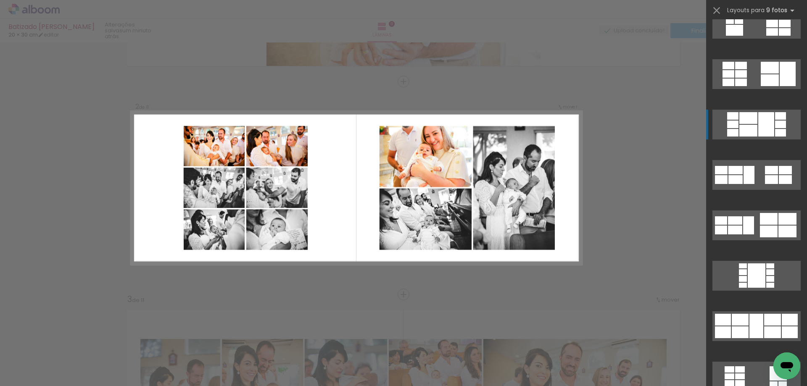
scroll to position [0, 0]
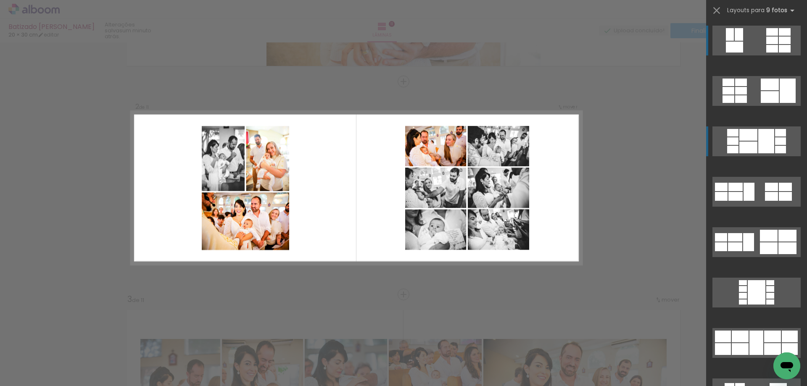
click at [755, 40] on quentale-layouter at bounding box center [756, 41] width 88 height 30
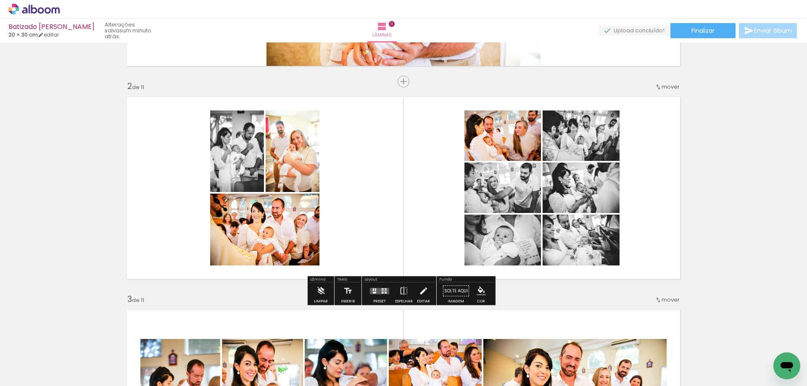
click at [375, 290] on div at bounding box center [375, 289] width 1 height 3
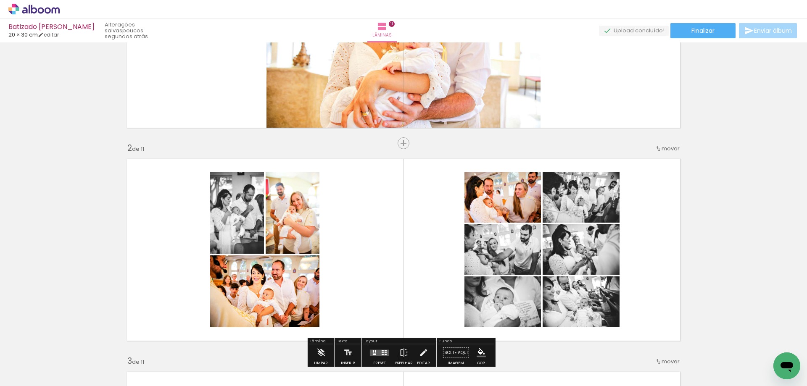
scroll to position [210, 0]
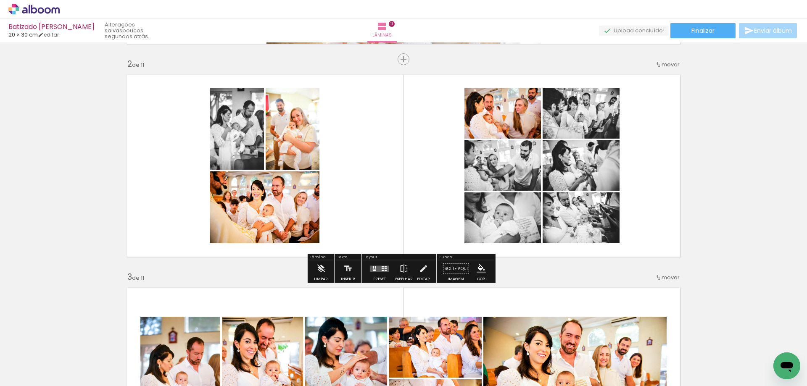
click at [375, 269] on quentale-layouter at bounding box center [379, 269] width 19 height 6
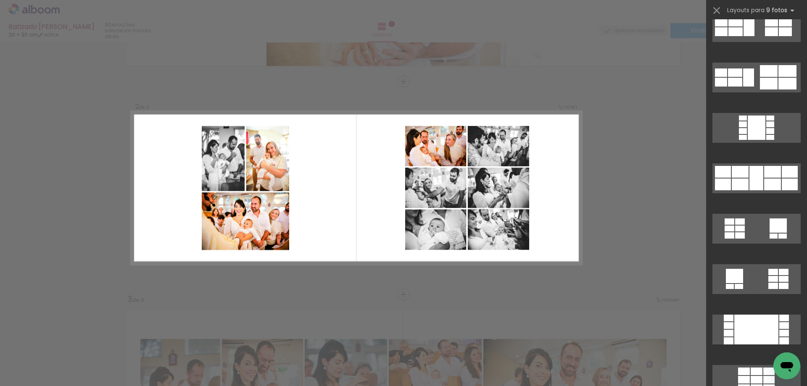
scroll to position [147, 0]
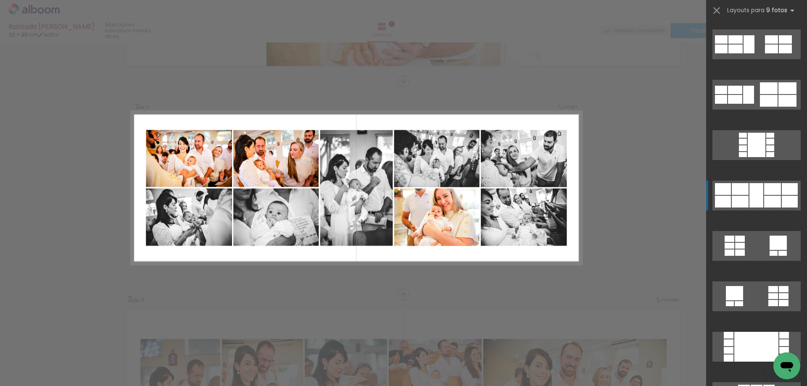
click at [764, 190] on div at bounding box center [772, 189] width 17 height 12
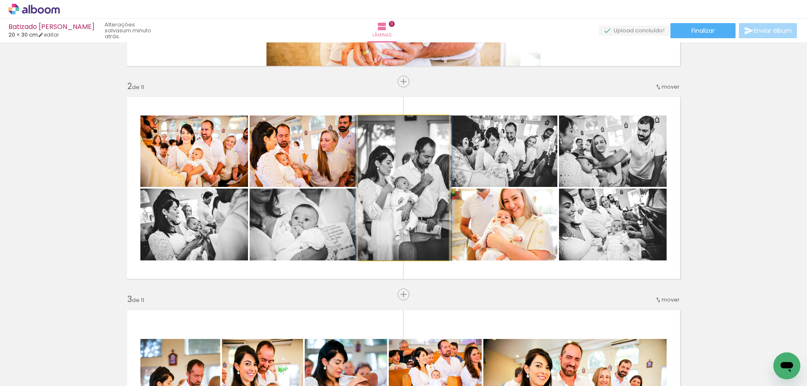
drag, startPoint x: 407, startPoint y: 198, endPoint x: 541, endPoint y: 239, distance: 140.1
click at [0, 0] on slot at bounding box center [0, 0] width 0 height 0
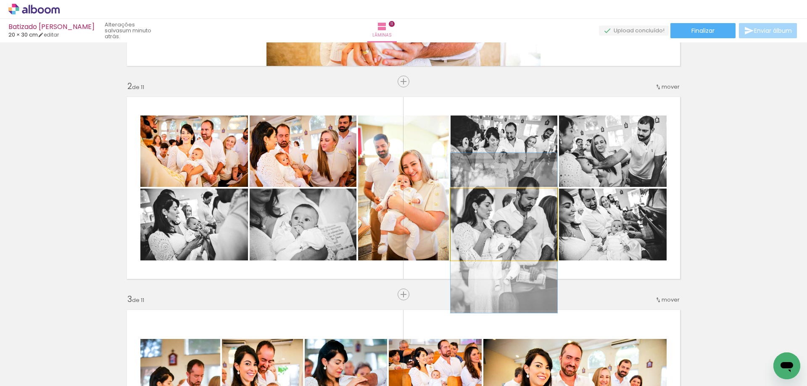
drag, startPoint x: 514, startPoint y: 223, endPoint x: 518, endPoint y: 234, distance: 12.0
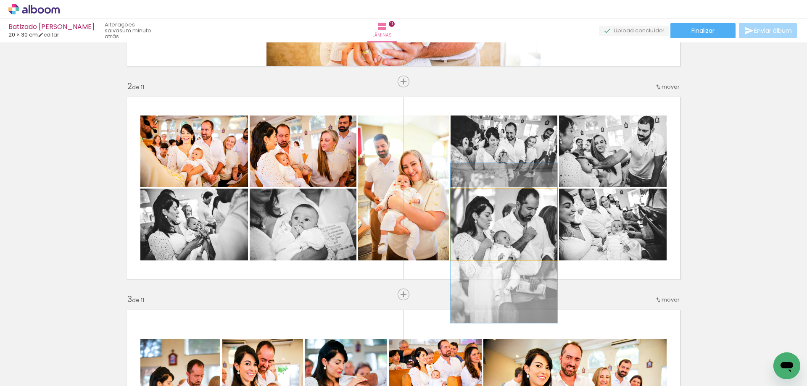
drag, startPoint x: 533, startPoint y: 229, endPoint x: 533, endPoint y: 236, distance: 7.1
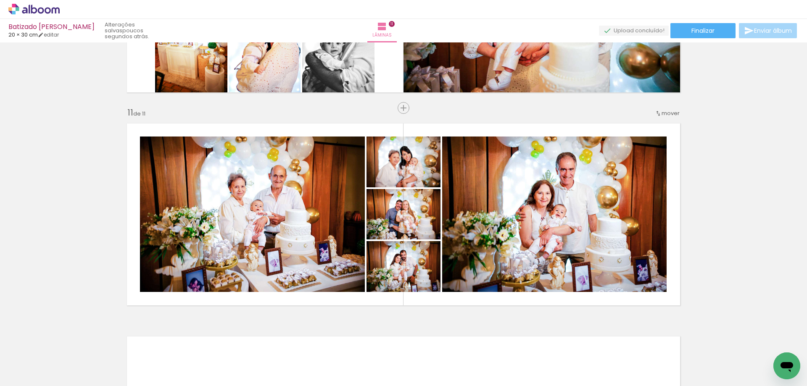
scroll to position [2246, 0]
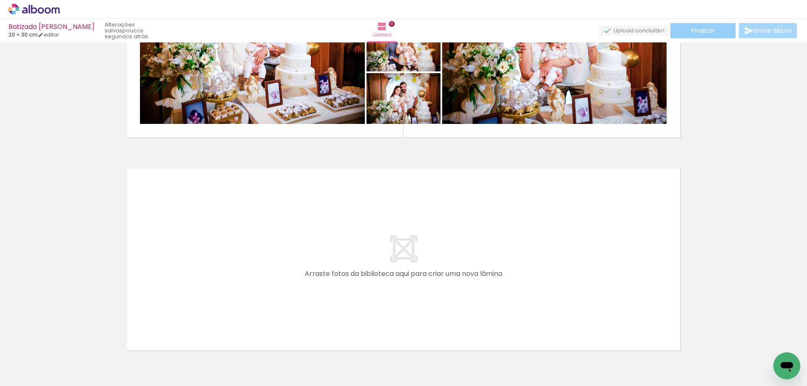
click at [710, 29] on span "Finalizar" at bounding box center [702, 31] width 23 height 6
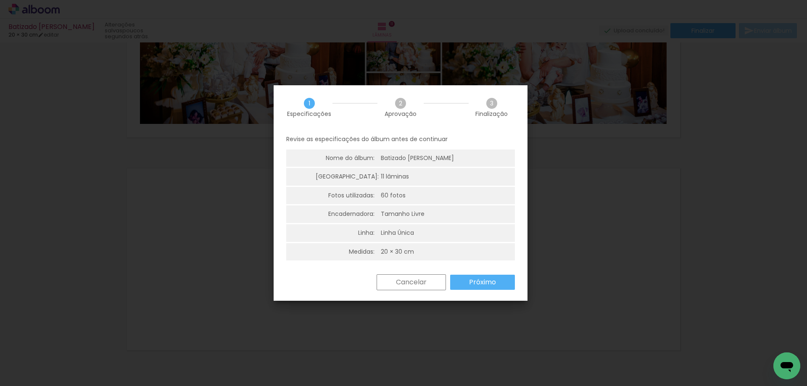
click at [484, 277] on paper-button "Próximo" at bounding box center [482, 282] width 65 height 15
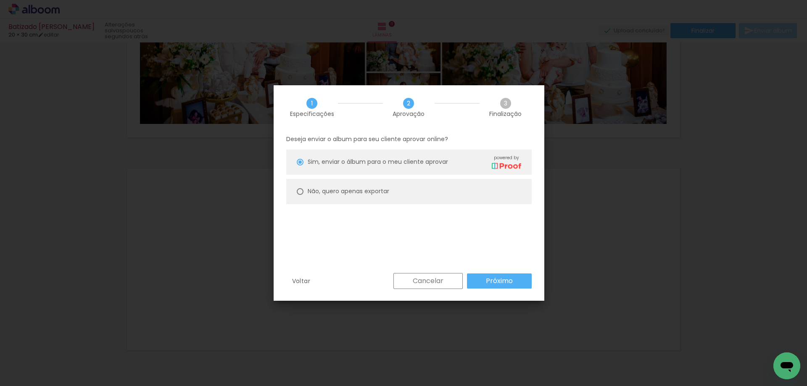
click at [442, 190] on paper-radio-button "Não, quero apenas exportar" at bounding box center [408, 191] width 245 height 25
type paper-radio-button "on"
click at [0, 0] on slot "Próximo" at bounding box center [0, 0] width 0 height 0
type input "Alta, 300 DPI"
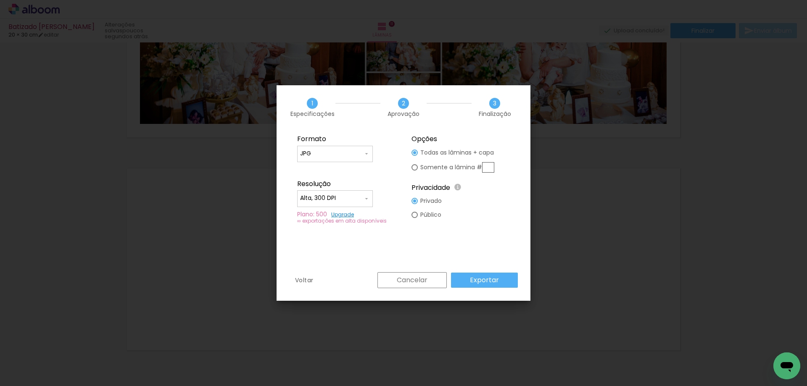
click at [0, 0] on slot "Exportar" at bounding box center [0, 0] width 0 height 0
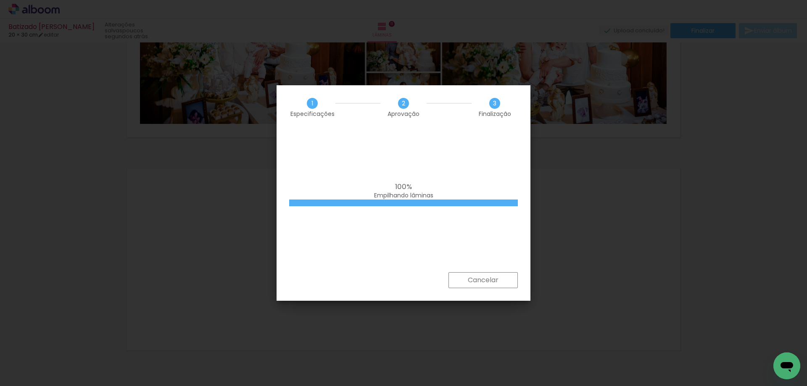
scroll to position [0, 2088]
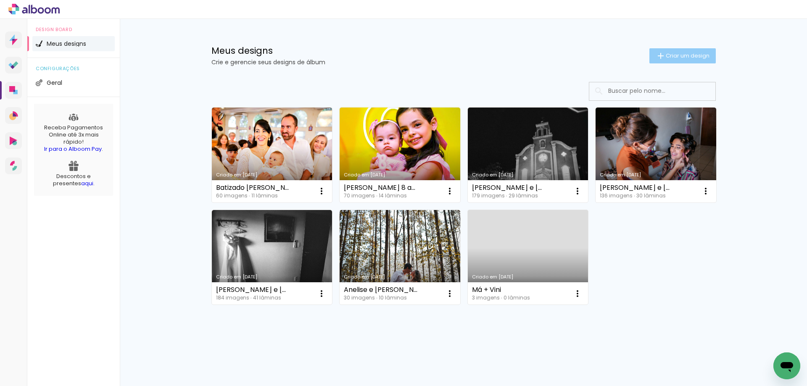
click at [670, 49] on paper-button "Criar um design" at bounding box center [682, 55] width 66 height 15
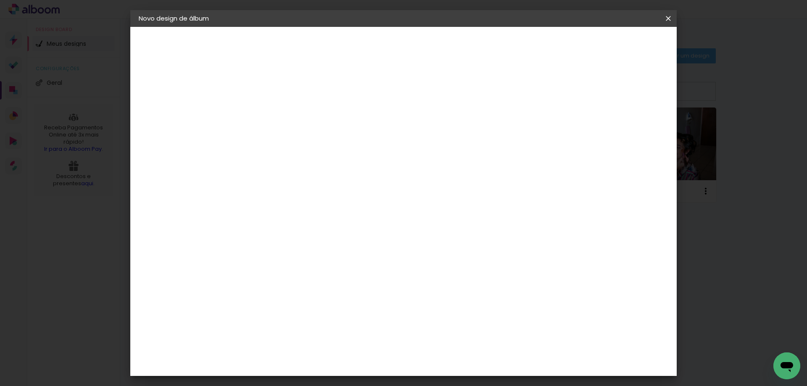
click at [276, 108] on input at bounding box center [276, 112] width 0 height 13
type input "[PERSON_NAME] 2 aninhos"
type paper-input "[PERSON_NAME] 2 aninhos"
click at [0, 0] on slot "Avançar" at bounding box center [0, 0] width 0 height 0
click at [367, 128] on iron-icon at bounding box center [362, 128] width 10 height 10
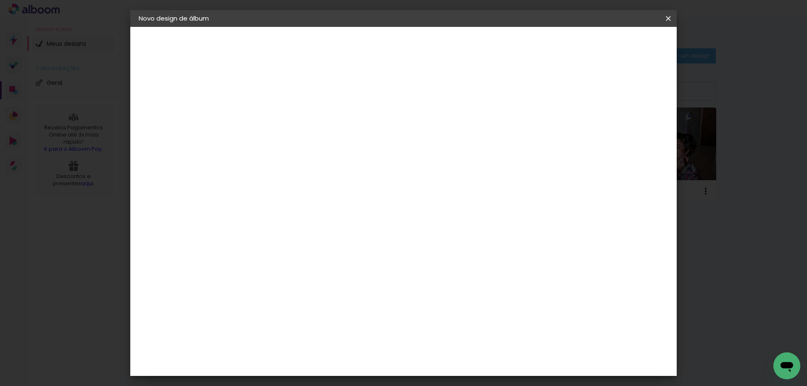
click at [433, 50] on paper-button "Avançar" at bounding box center [412, 44] width 41 height 14
drag, startPoint x: 260, startPoint y: 237, endPoint x: 237, endPoint y: 239, distance: 23.7
click at [237, 27] on quentale-album-spec "Iniciar design Iniciar design" at bounding box center [403, 27] width 546 height 0
type input "20,5"
type paper-input "20,5"
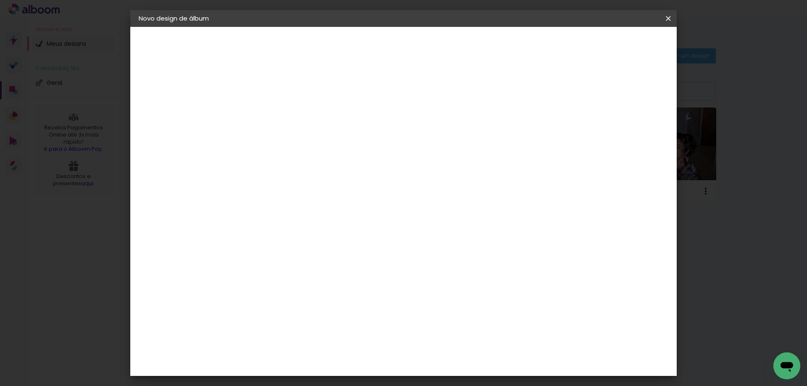
click at [615, 42] on span "Iniciar design" at bounding box center [596, 45] width 38 height 6
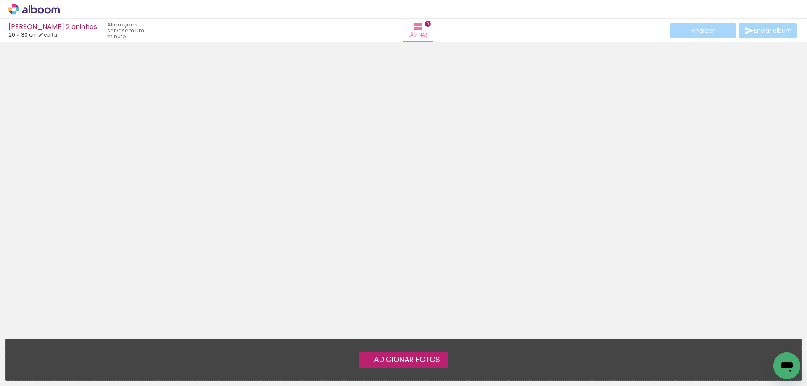
click at [381, 363] on span "Adicionar Fotos" at bounding box center [407, 360] width 66 height 8
click at [0, 0] on input "file" at bounding box center [0, 0] width 0 height 0
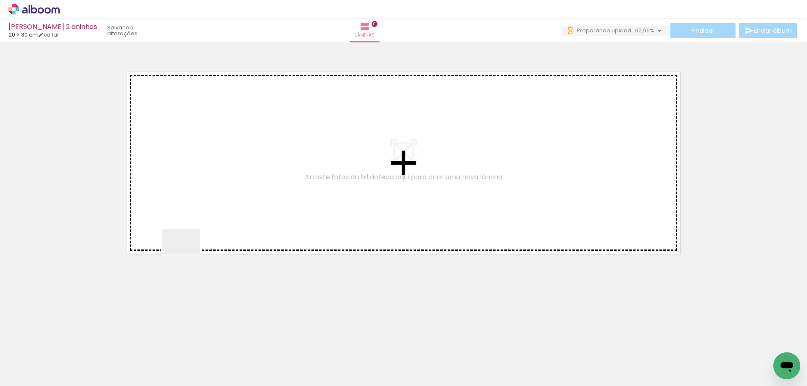
drag, startPoint x: 187, startPoint y: 255, endPoint x: 225, endPoint y: 194, distance: 71.7
click at [225, 194] on quentale-workspace at bounding box center [403, 193] width 807 height 386
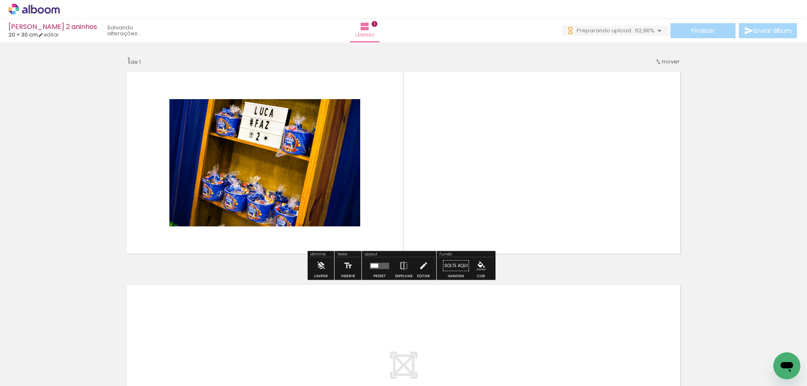
drag, startPoint x: 334, startPoint y: 224, endPoint x: 250, endPoint y: 289, distance: 105.8
click at [355, 210] on quentale-workspace at bounding box center [403, 193] width 807 height 386
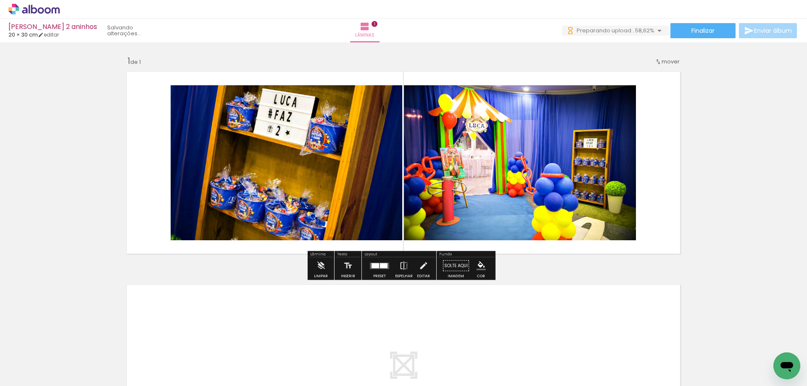
drag, startPoint x: 189, startPoint y: 351, endPoint x: 278, endPoint y: 256, distance: 130.2
click at [298, 232] on quentale-workspace at bounding box center [403, 193] width 807 height 386
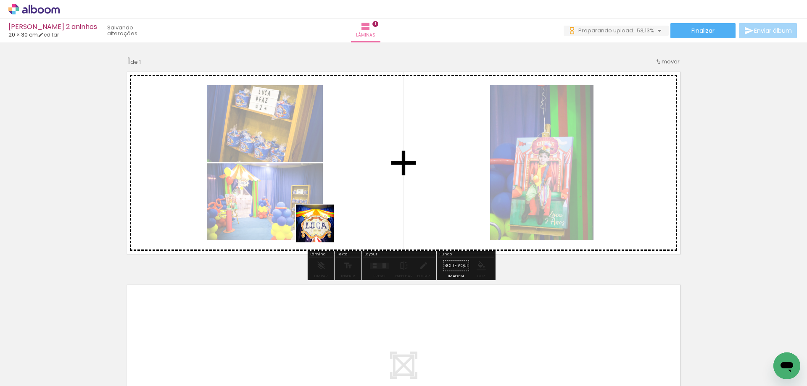
drag, startPoint x: 235, startPoint y: 352, endPoint x: 296, endPoint y: 255, distance: 114.8
click at [321, 229] on quentale-workspace at bounding box center [403, 193] width 807 height 386
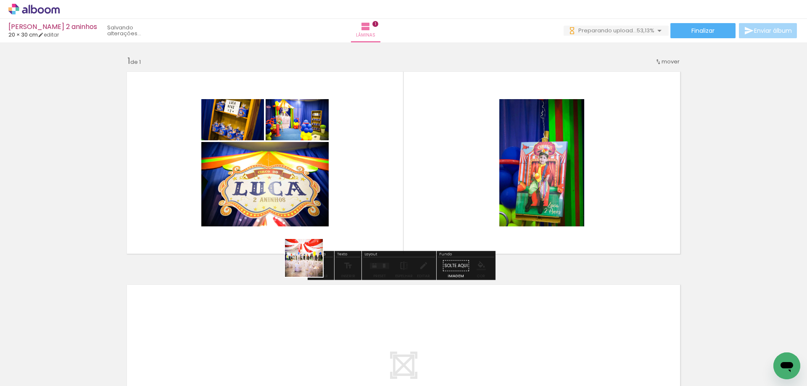
drag, startPoint x: 271, startPoint y: 354, endPoint x: 307, endPoint y: 303, distance: 62.3
click at [326, 238] on quentale-workspace at bounding box center [403, 193] width 807 height 386
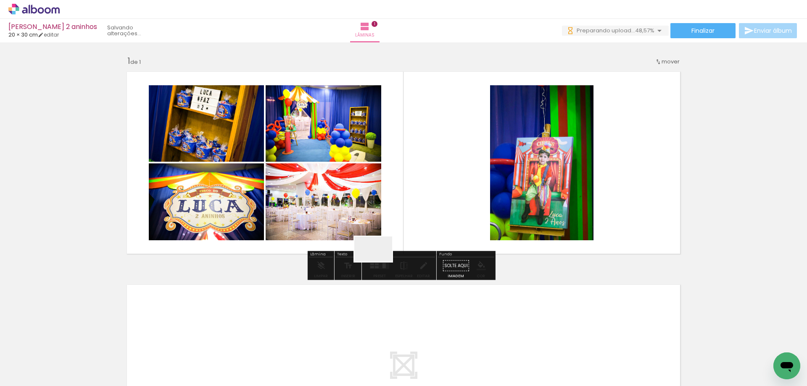
drag, startPoint x: 318, startPoint y: 349, endPoint x: 388, endPoint y: 261, distance: 112.2
click at [402, 225] on quentale-workspace at bounding box center [403, 193] width 807 height 386
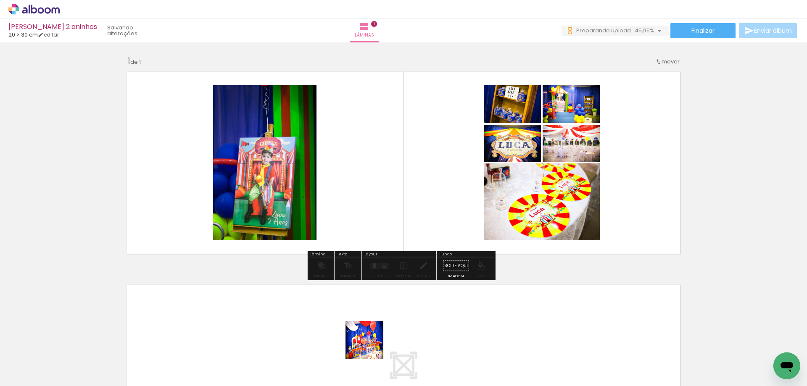
drag, startPoint x: 369, startPoint y: 352, endPoint x: 413, endPoint y: 257, distance: 104.9
click at [415, 250] on quentale-workspace at bounding box center [403, 193] width 807 height 386
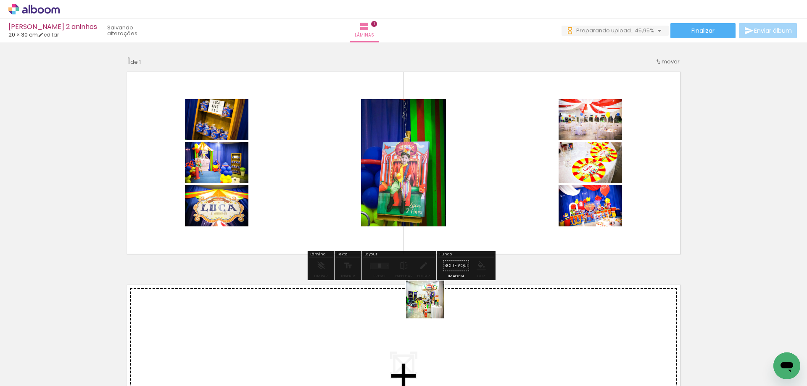
drag, startPoint x: 423, startPoint y: 348, endPoint x: 440, endPoint y: 238, distance: 111.5
click at [440, 238] on quentale-workspace at bounding box center [403, 193] width 807 height 386
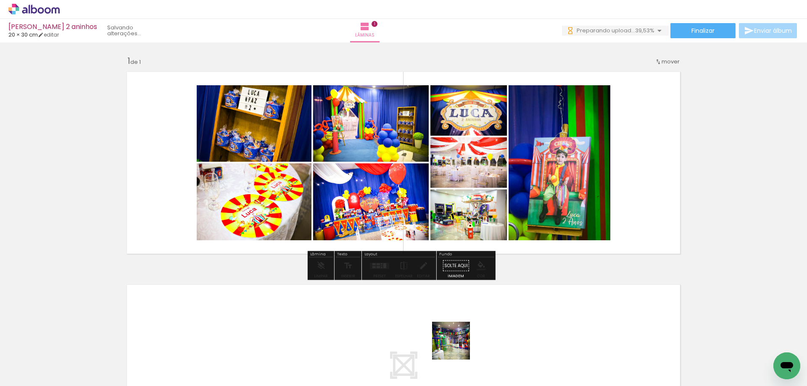
drag, startPoint x: 457, startPoint y: 355, endPoint x: 495, endPoint y: 234, distance: 127.0
click at [495, 234] on quentale-workspace at bounding box center [403, 193] width 807 height 386
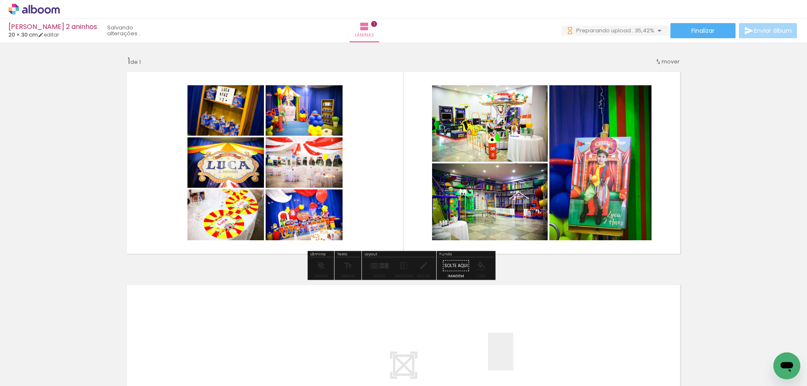
drag, startPoint x: 513, startPoint y: 358, endPoint x: 531, endPoint y: 264, distance: 95.4
click at [522, 213] on quentale-workspace at bounding box center [403, 193] width 807 height 386
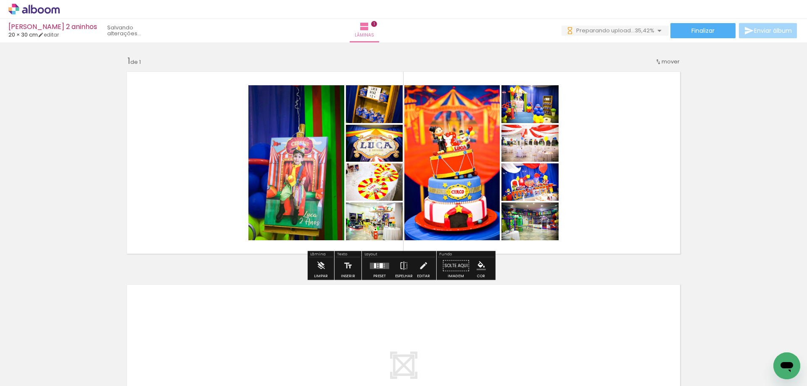
drag, startPoint x: 555, startPoint y: 356, endPoint x: 612, endPoint y: 310, distance: 73.2
click at [562, 208] on quentale-workspace at bounding box center [403, 193] width 807 height 386
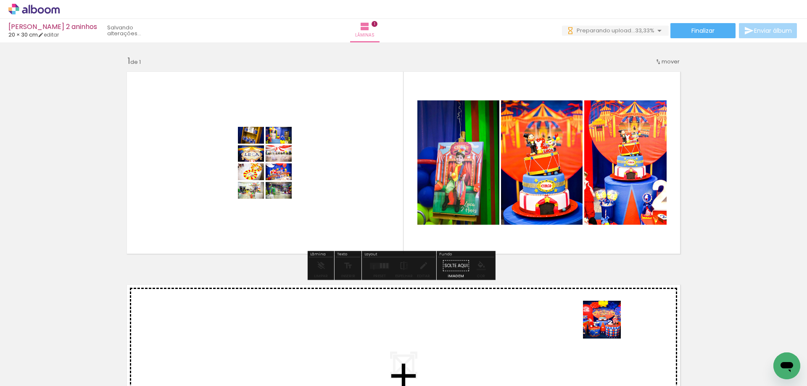
drag, startPoint x: 608, startPoint y: 347, endPoint x: 623, endPoint y: 282, distance: 66.4
click at [606, 235] on quentale-workspace at bounding box center [403, 193] width 807 height 386
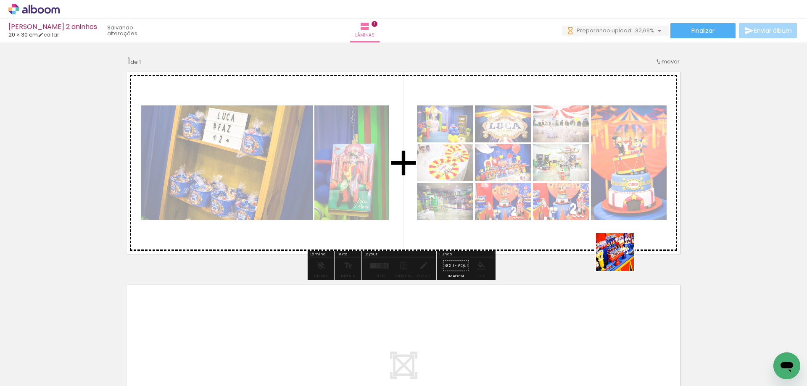
drag, startPoint x: 656, startPoint y: 364, endPoint x: 653, endPoint y: 283, distance: 80.7
click at [617, 225] on quentale-workspace at bounding box center [403, 193] width 807 height 386
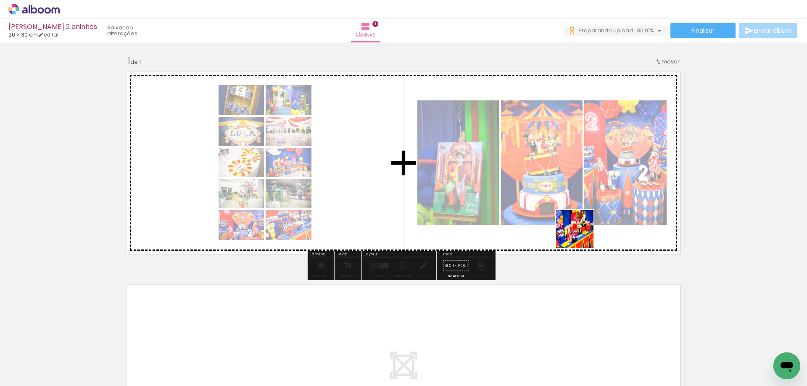
drag, startPoint x: 699, startPoint y: 360, endPoint x: 573, endPoint y: 248, distance: 168.4
click at [579, 233] on quentale-workspace at bounding box center [403, 193] width 807 height 386
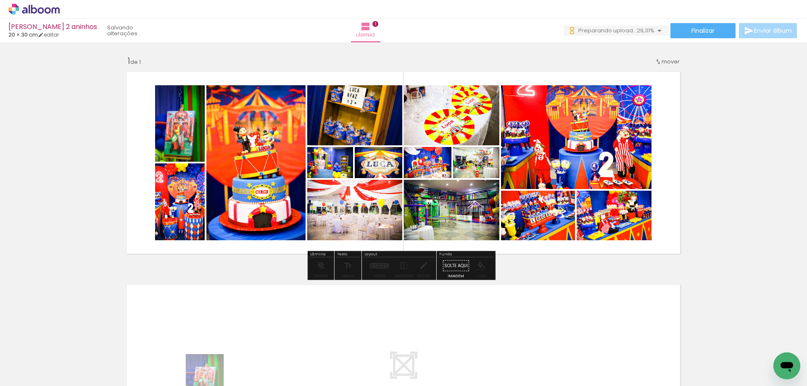
drag, startPoint x: 196, startPoint y: 379, endPoint x: 212, endPoint y: 379, distance: 16.0
click at [0, 0] on slot at bounding box center [0, 0] width 0 height 0
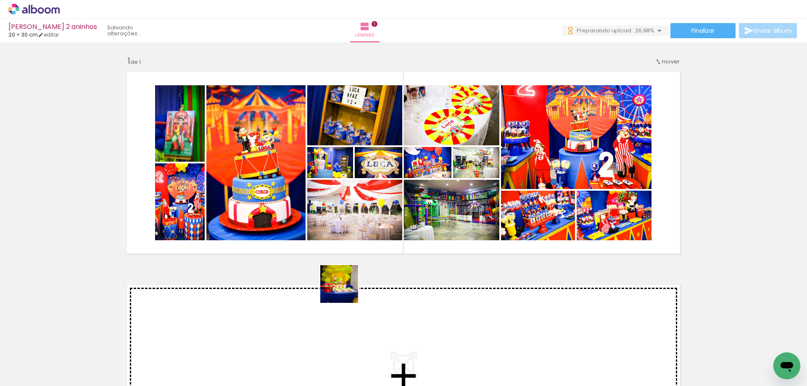
drag, startPoint x: 329, startPoint y: 352, endPoint x: 366, endPoint y: 271, distance: 88.8
click at [360, 233] on quentale-workspace at bounding box center [403, 193] width 807 height 386
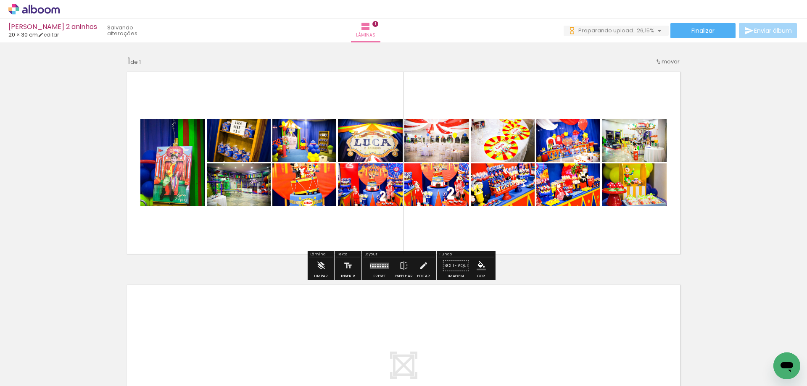
drag, startPoint x: 380, startPoint y: 348, endPoint x: 409, endPoint y: 233, distance: 118.8
click at [409, 233] on quentale-workspace at bounding box center [403, 193] width 807 height 386
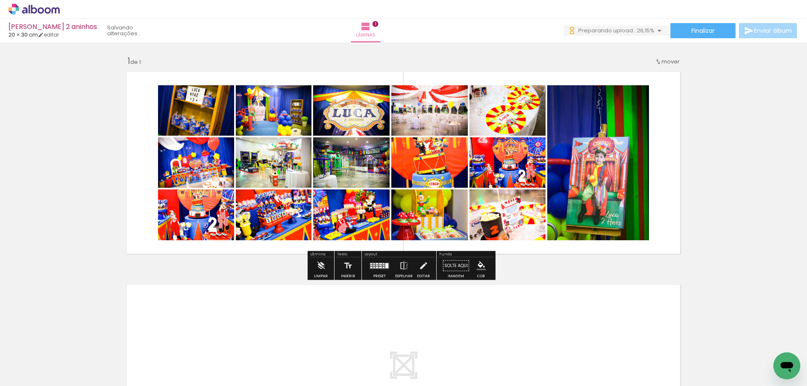
drag, startPoint x: 428, startPoint y: 360, endPoint x: 443, endPoint y: 269, distance: 92.3
click at [441, 268] on quentale-workspace at bounding box center [403, 193] width 807 height 386
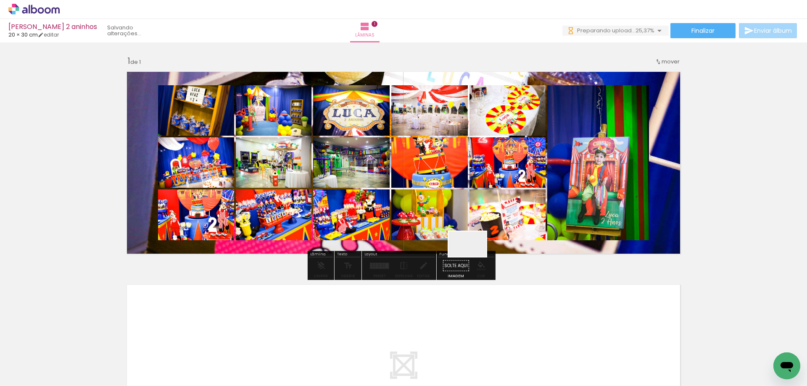
drag, startPoint x: 481, startPoint y: 351, endPoint x: 475, endPoint y: 251, distance: 99.7
click at [475, 251] on quentale-workspace at bounding box center [403, 193] width 807 height 386
drag, startPoint x: 657, startPoint y: 159, endPoint x: 658, endPoint y: 235, distance: 75.6
click at [659, 234] on quentale-layouter at bounding box center [403, 163] width 563 height 192
drag, startPoint x: 657, startPoint y: 235, endPoint x: 471, endPoint y: 269, distance: 190.1
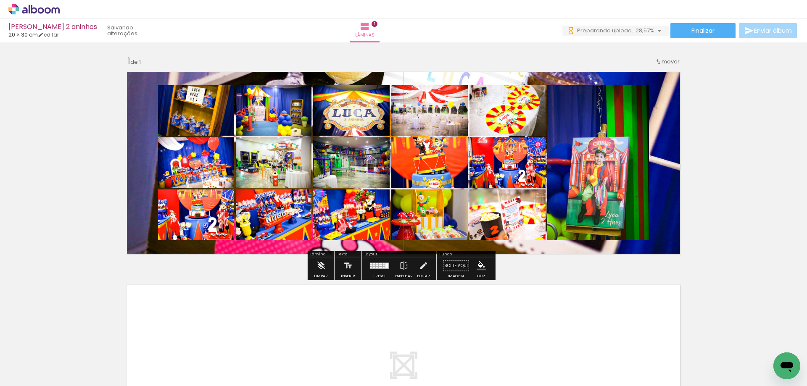
click at [527, 266] on div "Inserir lâmina 1 de 1" at bounding box center [403, 258] width 807 height 426
click at [450, 265] on paper-button "Solte aqui Imagem" at bounding box center [456, 268] width 30 height 21
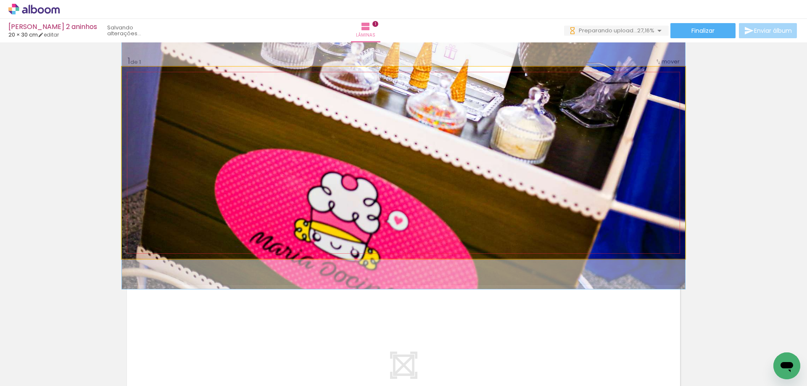
drag, startPoint x: 452, startPoint y: 214, endPoint x: 395, endPoint y: 153, distance: 84.1
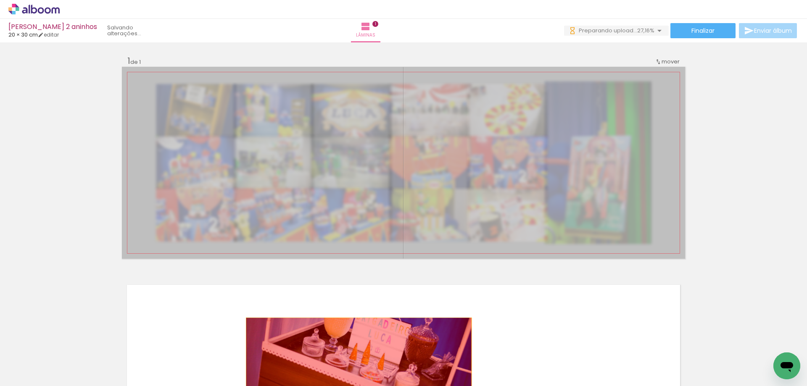
drag, startPoint x: 344, startPoint y: 168, endPoint x: 355, endPoint y: 356, distance: 189.0
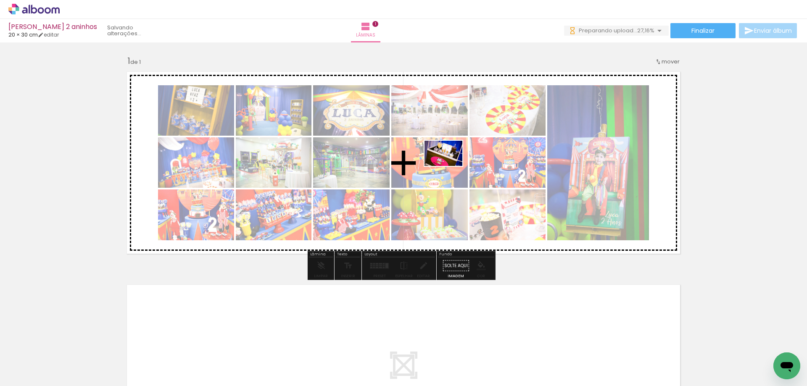
drag, startPoint x: 425, startPoint y: 356, endPoint x: 450, endPoint y: 166, distance: 191.5
click at [450, 166] on quentale-workspace at bounding box center [403, 193] width 807 height 386
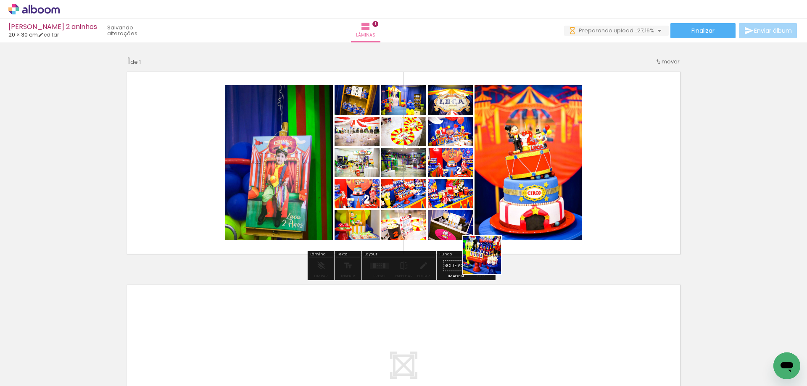
drag, startPoint x: 488, startPoint y: 261, endPoint x: 517, endPoint y: 277, distance: 32.7
click at [492, 191] on quentale-workspace at bounding box center [403, 193] width 807 height 386
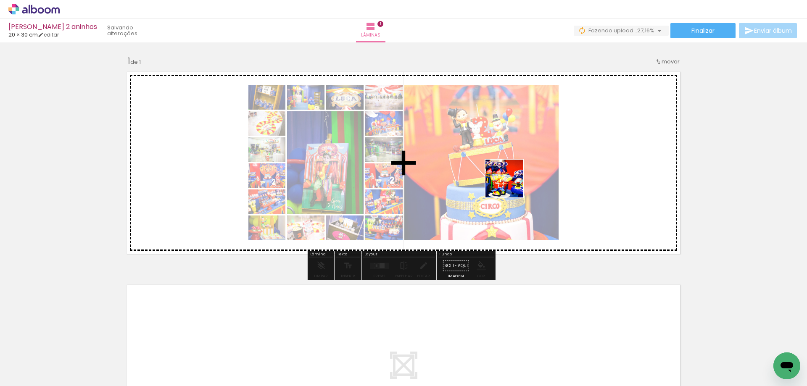
drag, startPoint x: 520, startPoint y: 347, endPoint x: 510, endPoint y: 185, distance: 162.9
click at [510, 185] on quentale-workspace at bounding box center [403, 193] width 807 height 386
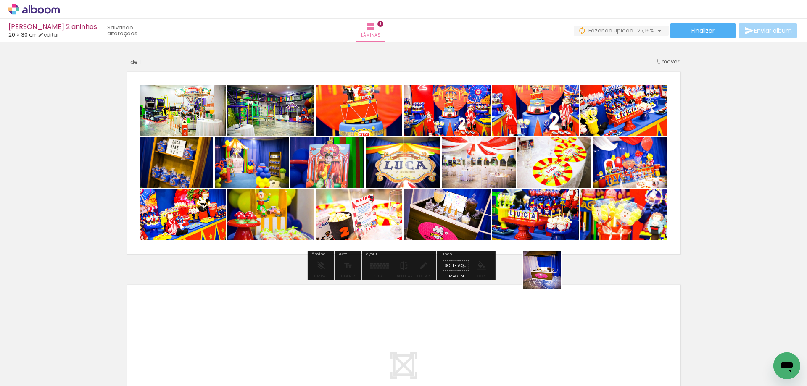
drag, startPoint x: 548, startPoint y: 276, endPoint x: 598, endPoint y: 293, distance: 53.1
click at [541, 221] on quentale-workspace at bounding box center [403, 193] width 807 height 386
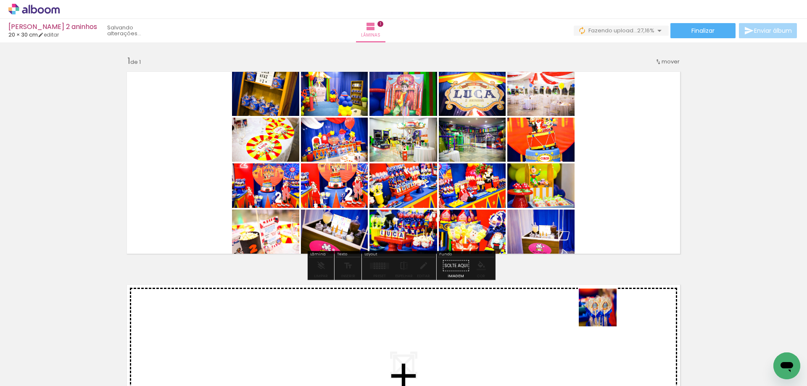
drag, startPoint x: 621, startPoint y: 352, endPoint x: 597, endPoint y: 212, distance: 141.9
click at [562, 160] on quentale-workspace at bounding box center [403, 193] width 807 height 386
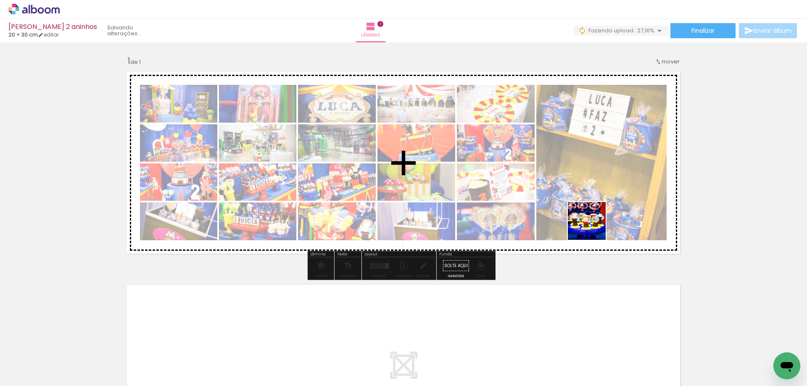
drag, startPoint x: 655, startPoint y: 318, endPoint x: 582, endPoint y: 161, distance: 173.5
click at [578, 173] on quentale-workspace at bounding box center [403, 193] width 807 height 386
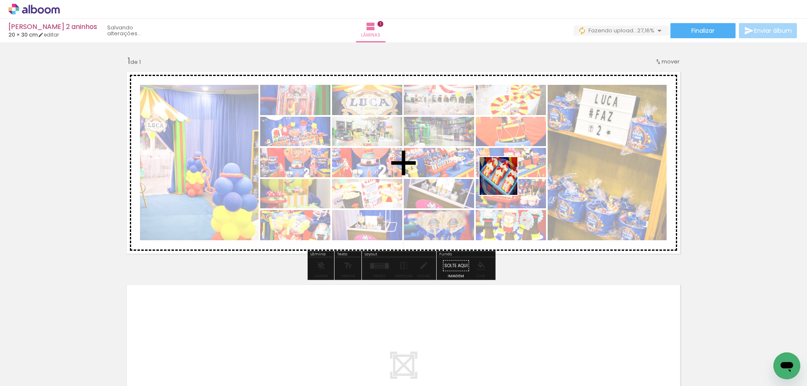
drag, startPoint x: 702, startPoint y: 364, endPoint x: 508, endPoint y: 172, distance: 273.0
click at [502, 177] on quentale-workspace at bounding box center [403, 193] width 807 height 386
